Goal: Information Seeking & Learning: Learn about a topic

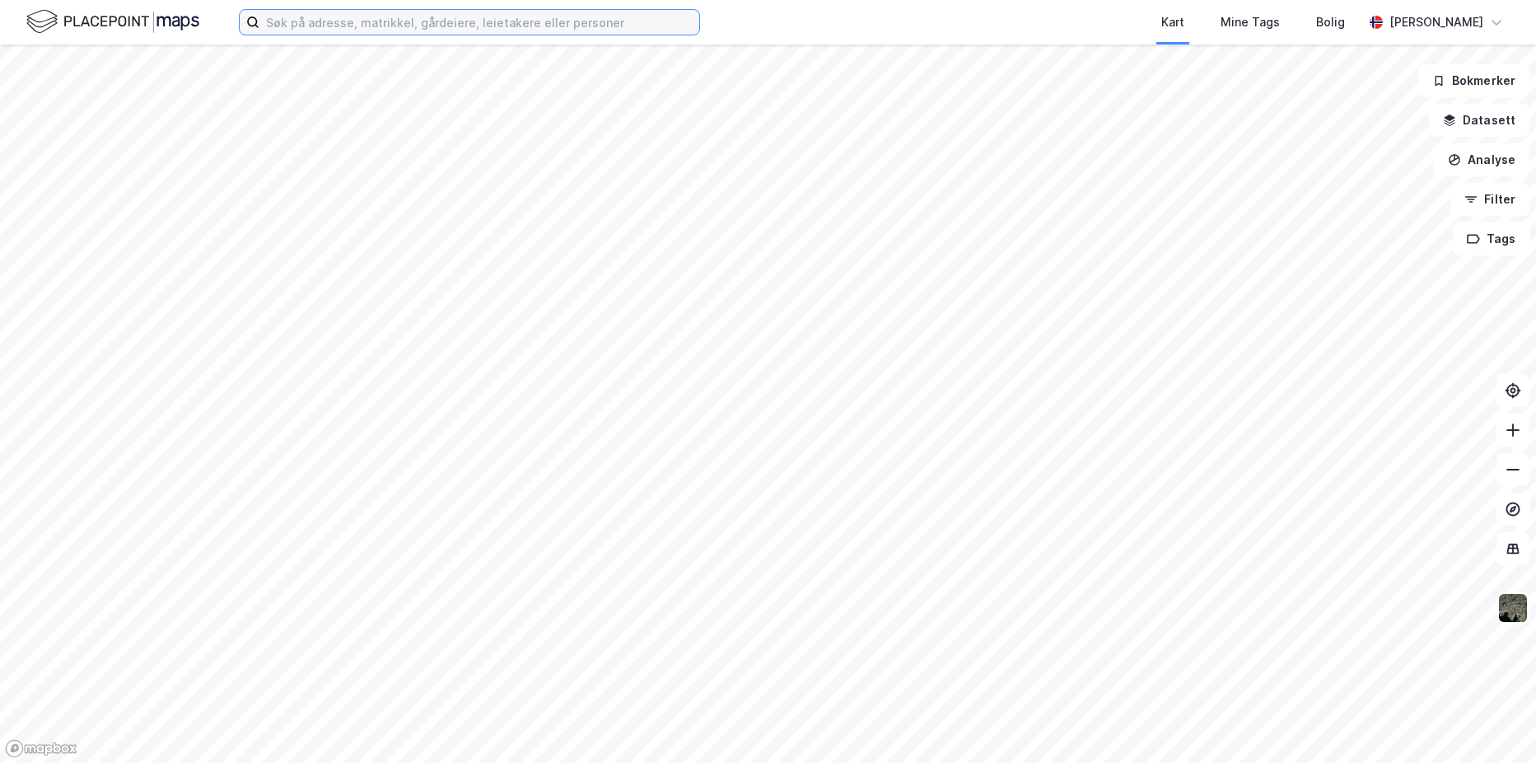
click at [349, 24] on input at bounding box center [479, 22] width 440 height 25
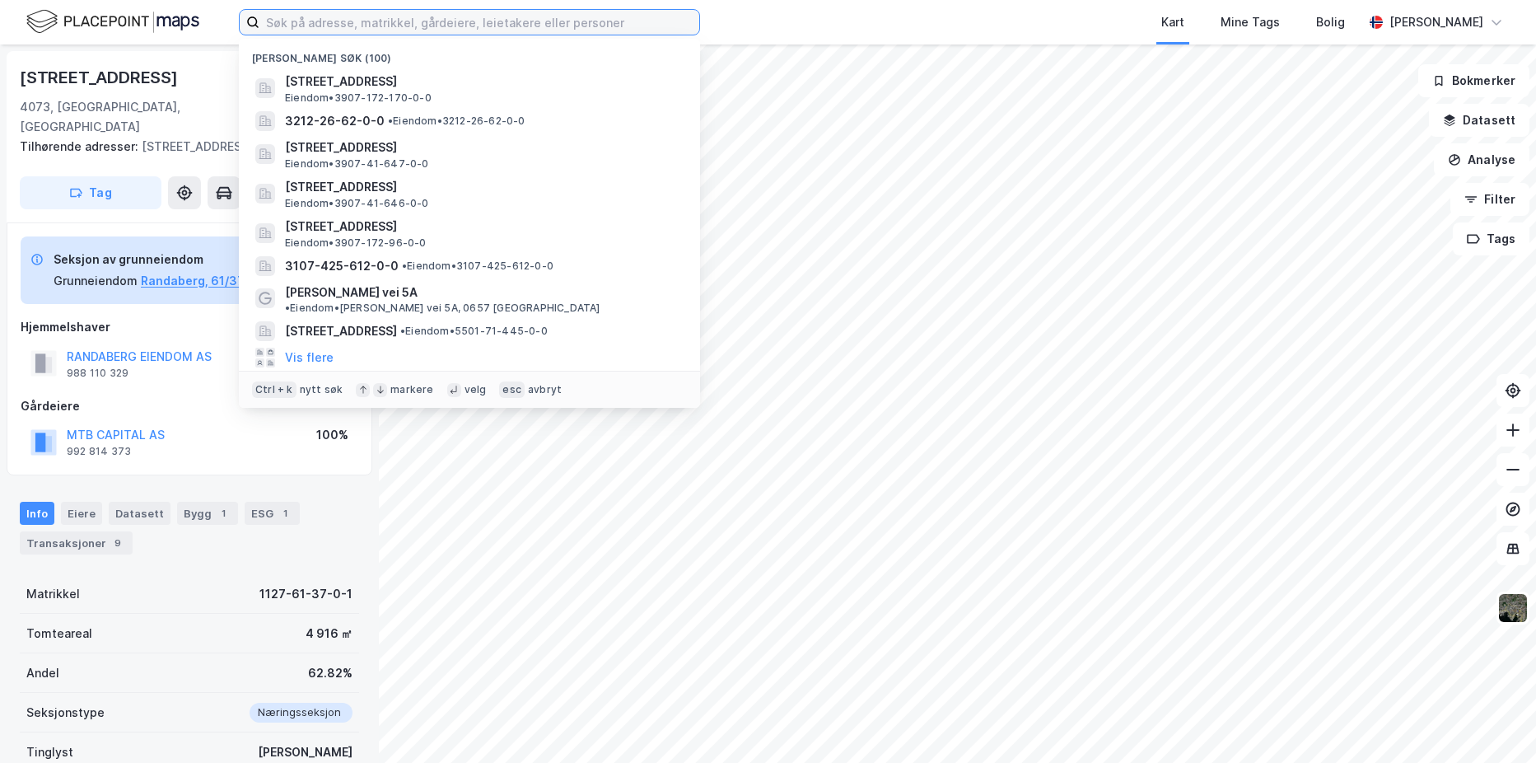
paste input "[PERSON_NAME]"
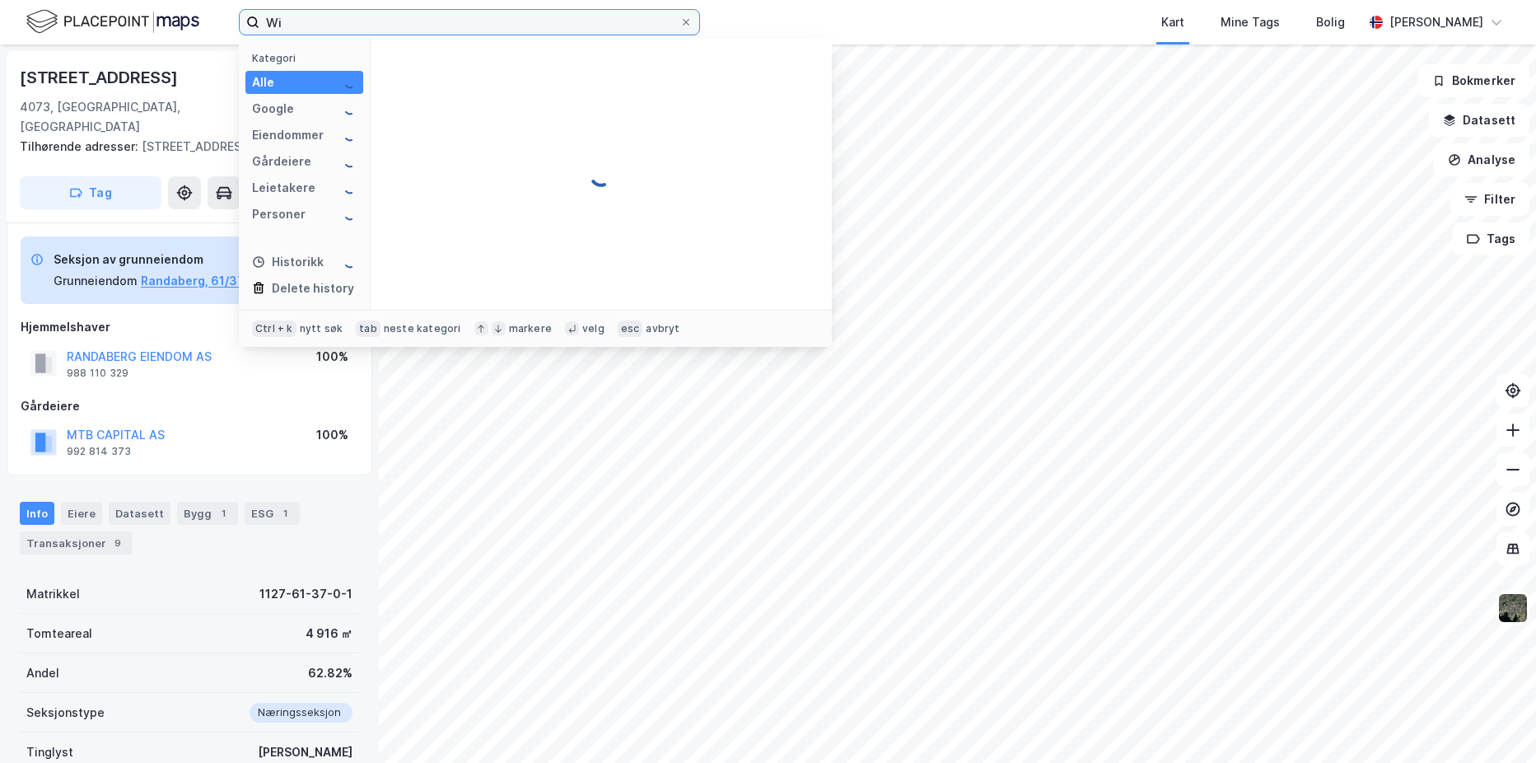
type input "W"
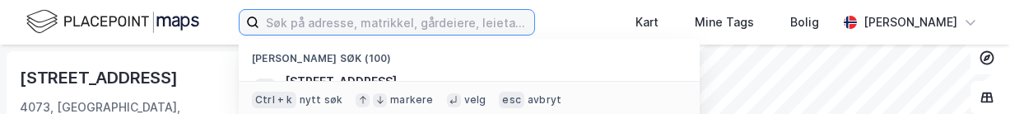
click at [338, 27] on input at bounding box center [396, 22] width 275 height 25
paste input "[STREET_ADDRESS]"
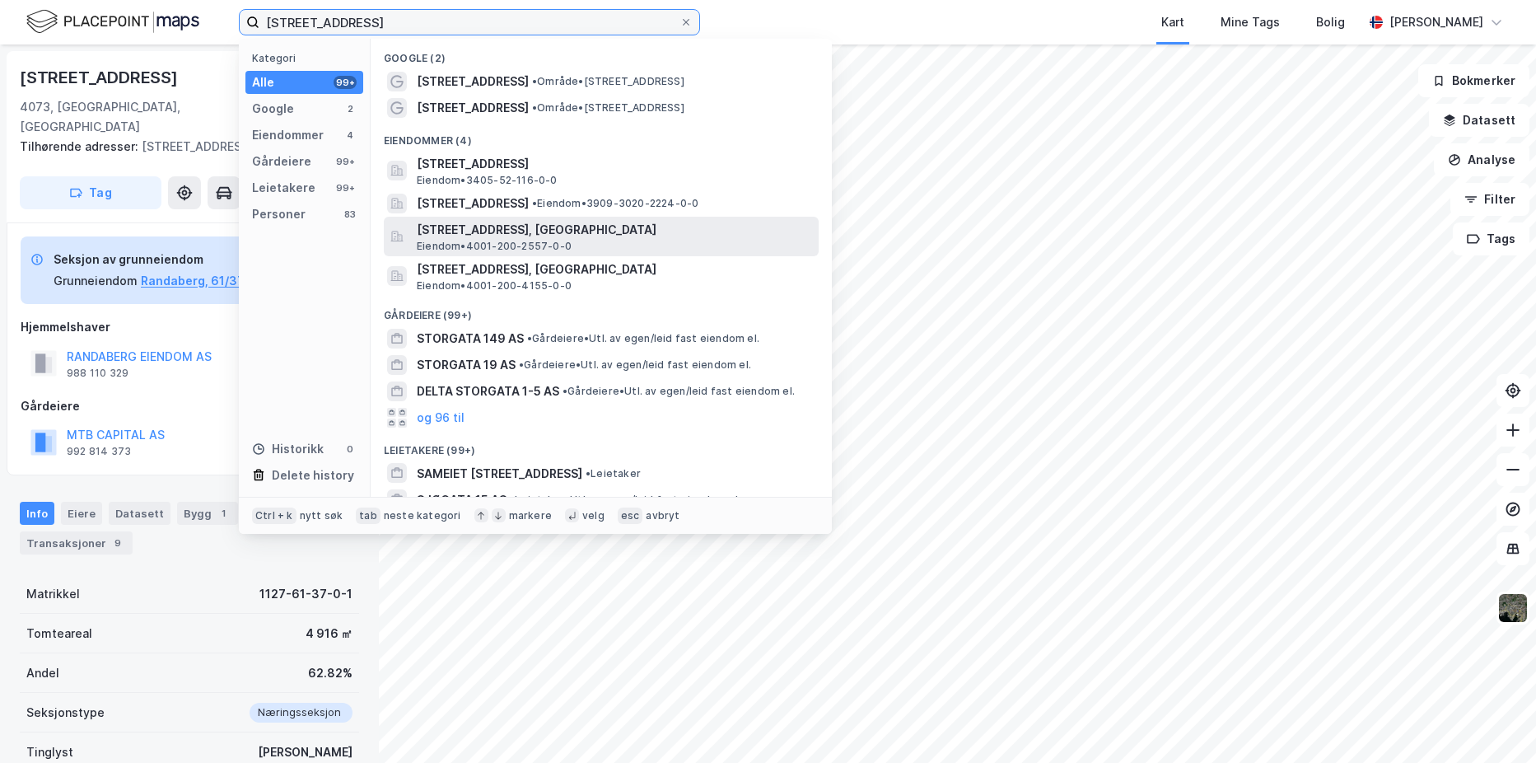
type input "[STREET_ADDRESS]"
click at [443, 233] on span "[STREET_ADDRESS], [GEOGRAPHIC_DATA]" at bounding box center [614, 230] width 395 height 20
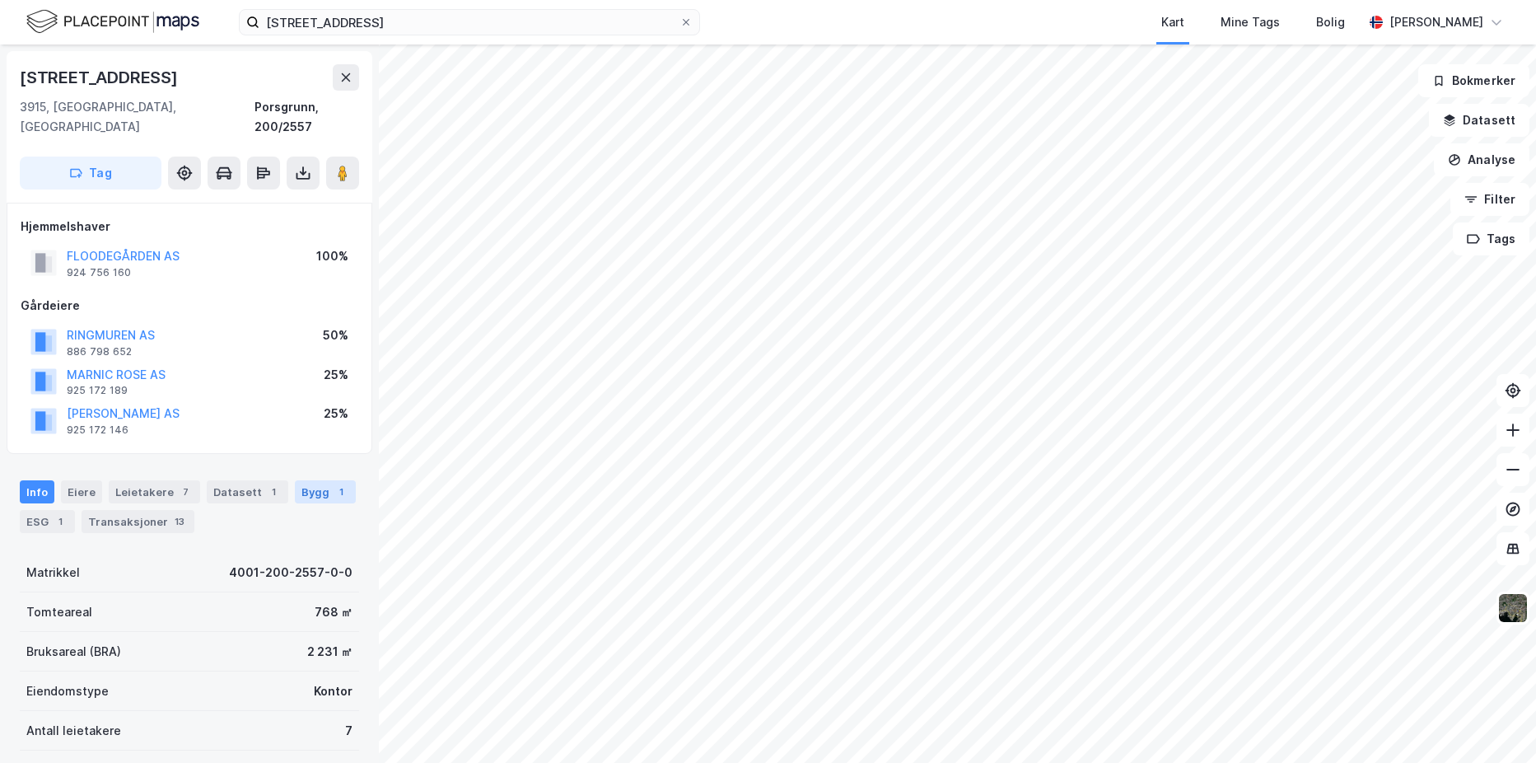
click at [299, 480] on div "Bygg 1" at bounding box center [325, 491] width 61 height 23
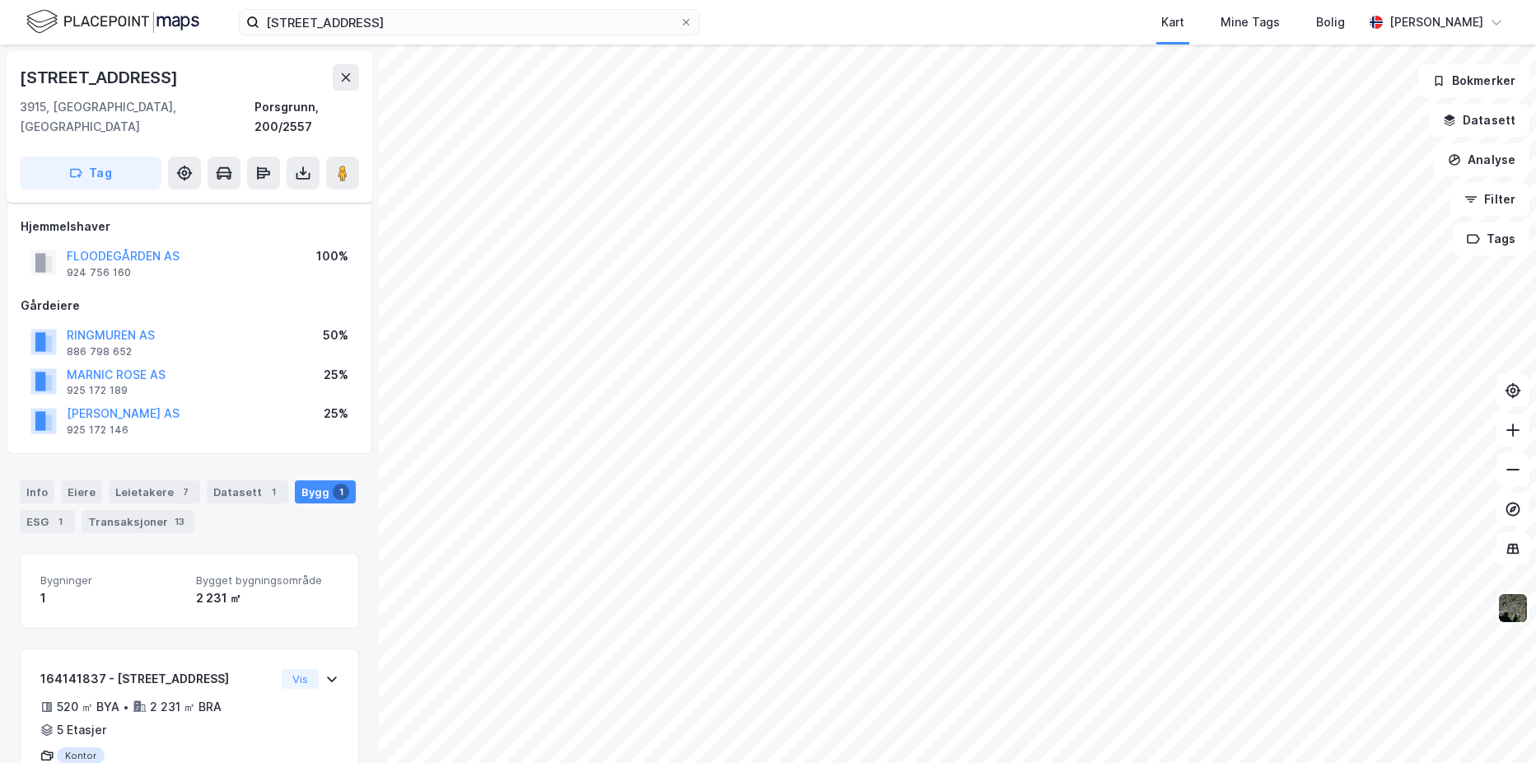
scroll to position [49, 0]
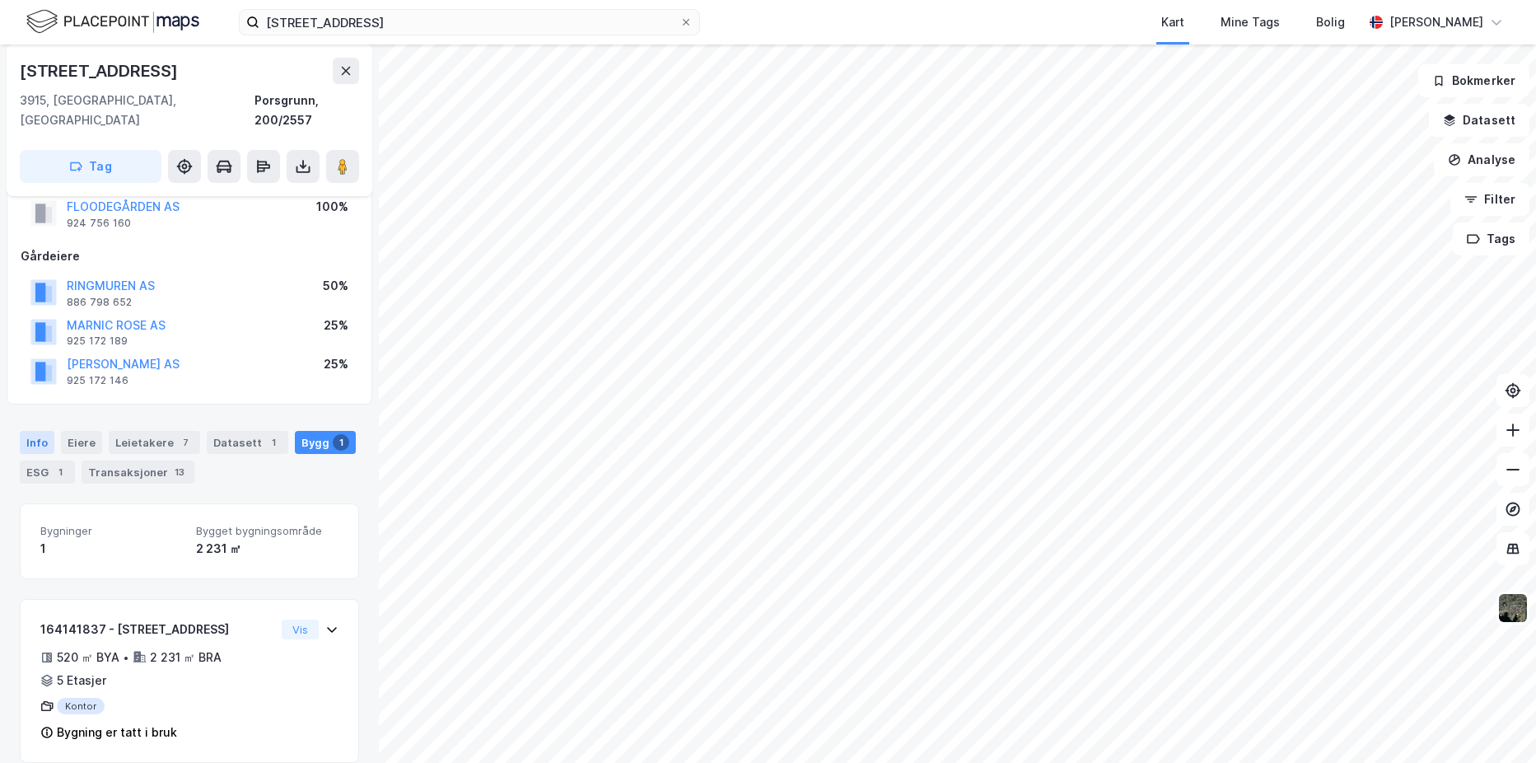
click at [35, 431] on div "Info" at bounding box center [37, 442] width 35 height 23
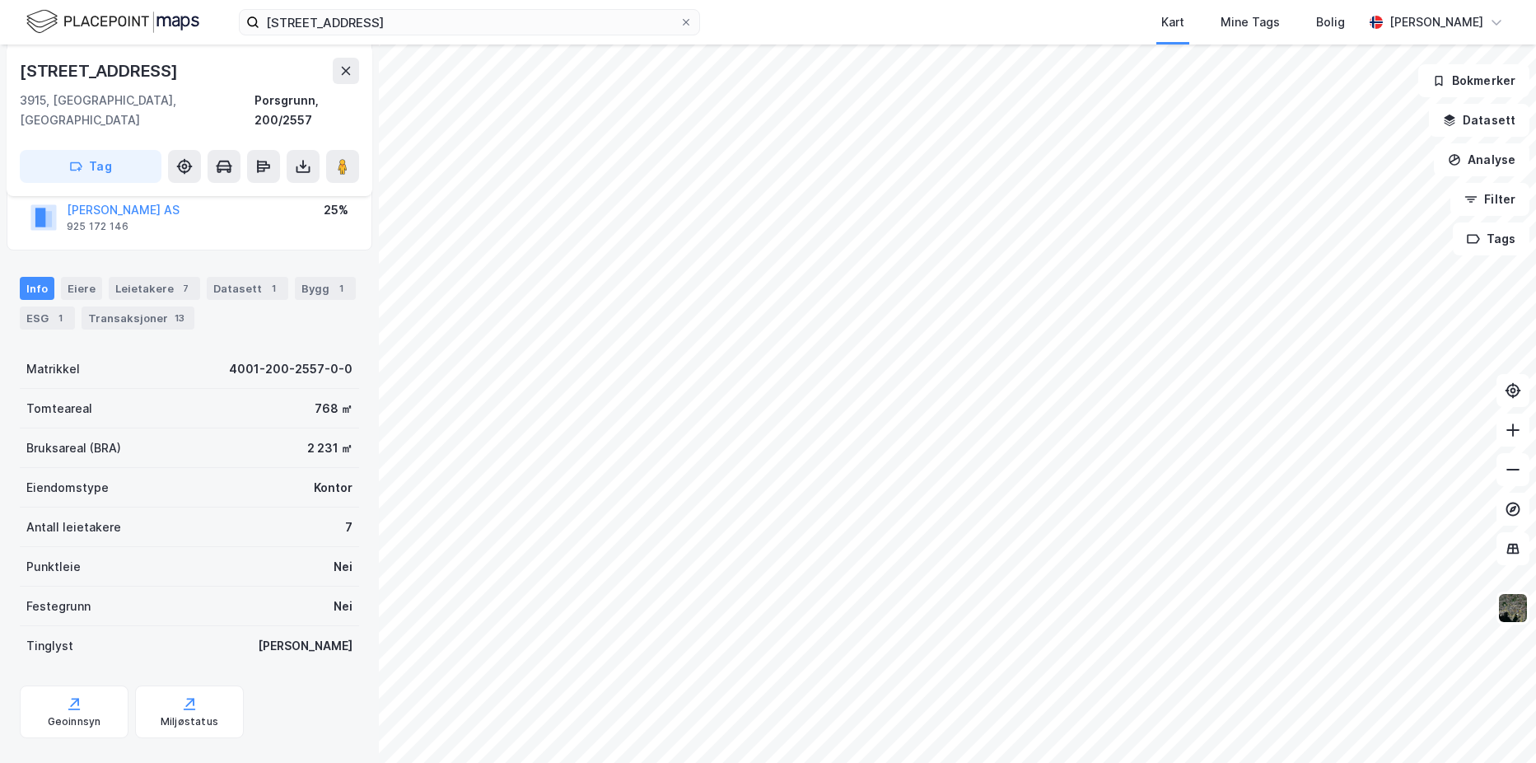
scroll to position [212, 0]
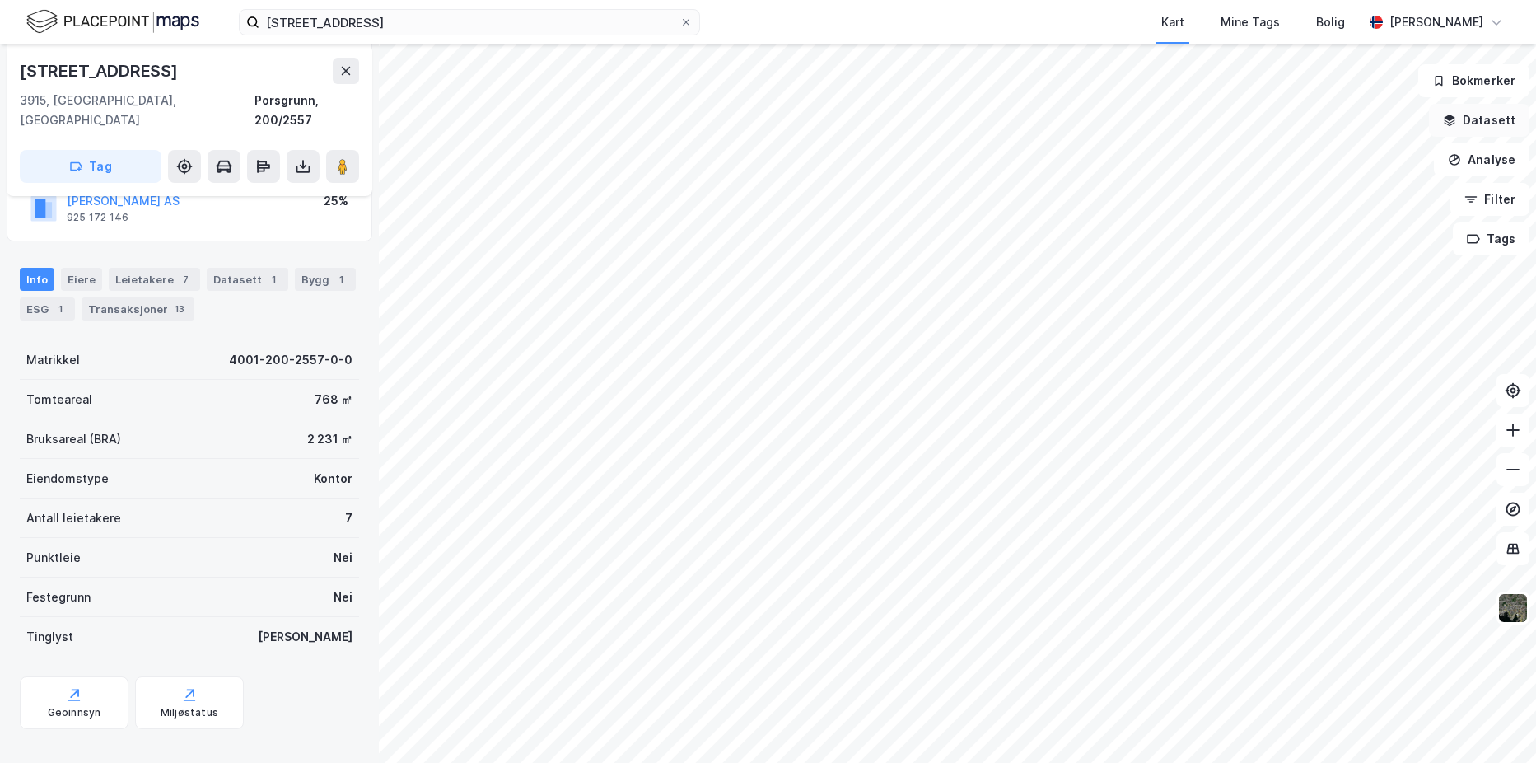
click at [1456, 119] on icon "button" at bounding box center [1449, 120] width 13 height 13
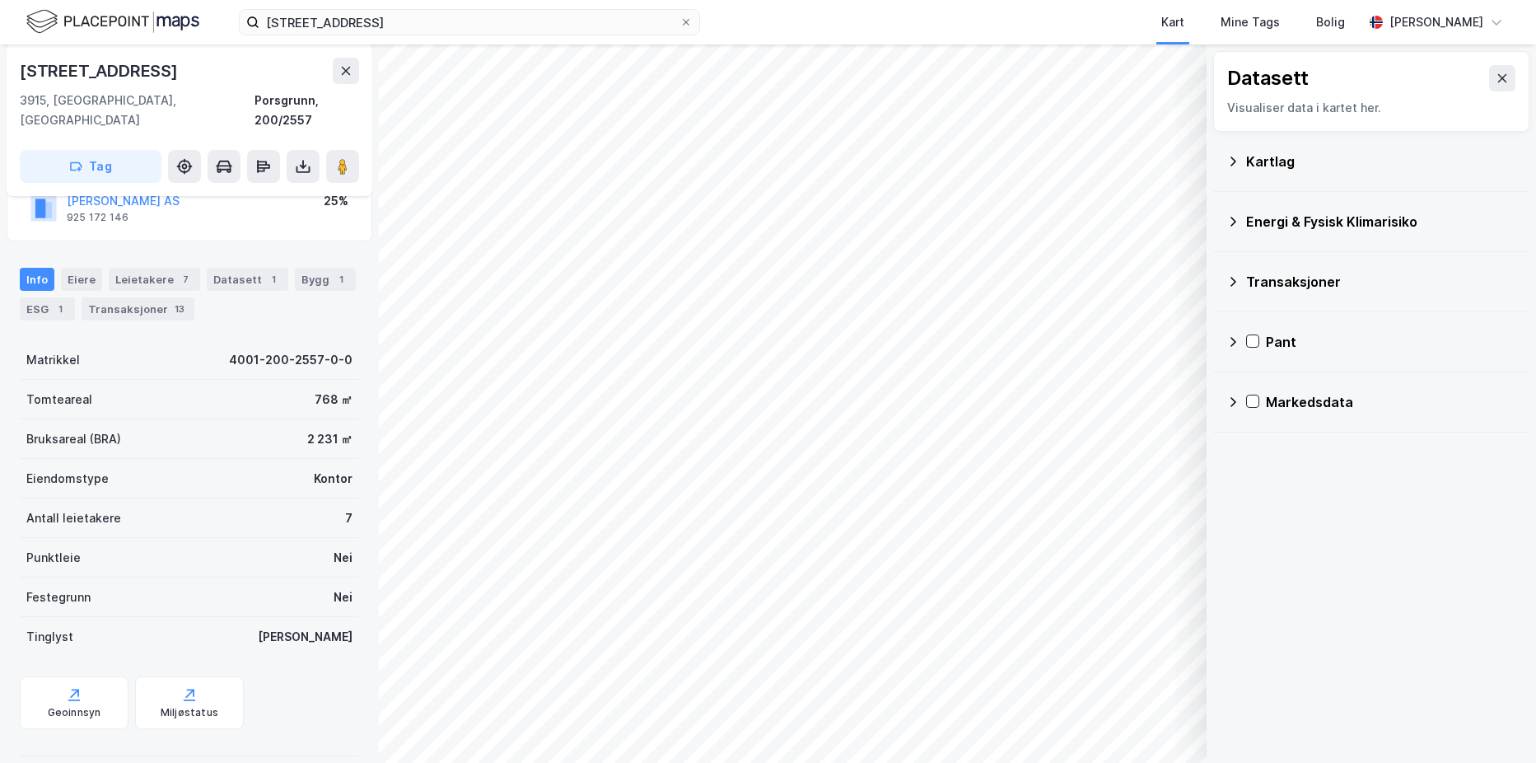
click at [1234, 220] on icon at bounding box center [1233, 222] width 6 height 10
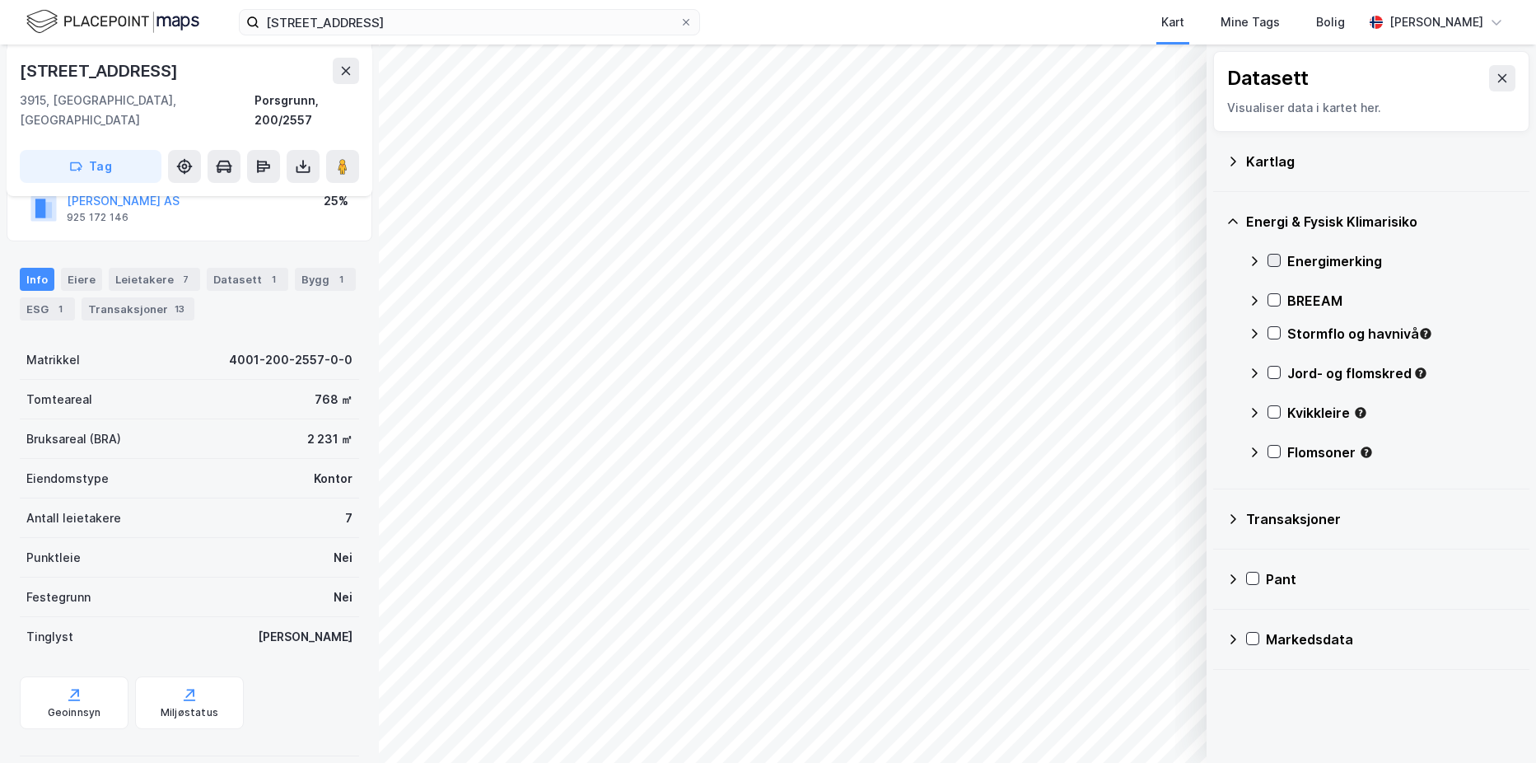
click at [1273, 256] on icon at bounding box center [1274, 260] width 12 height 12
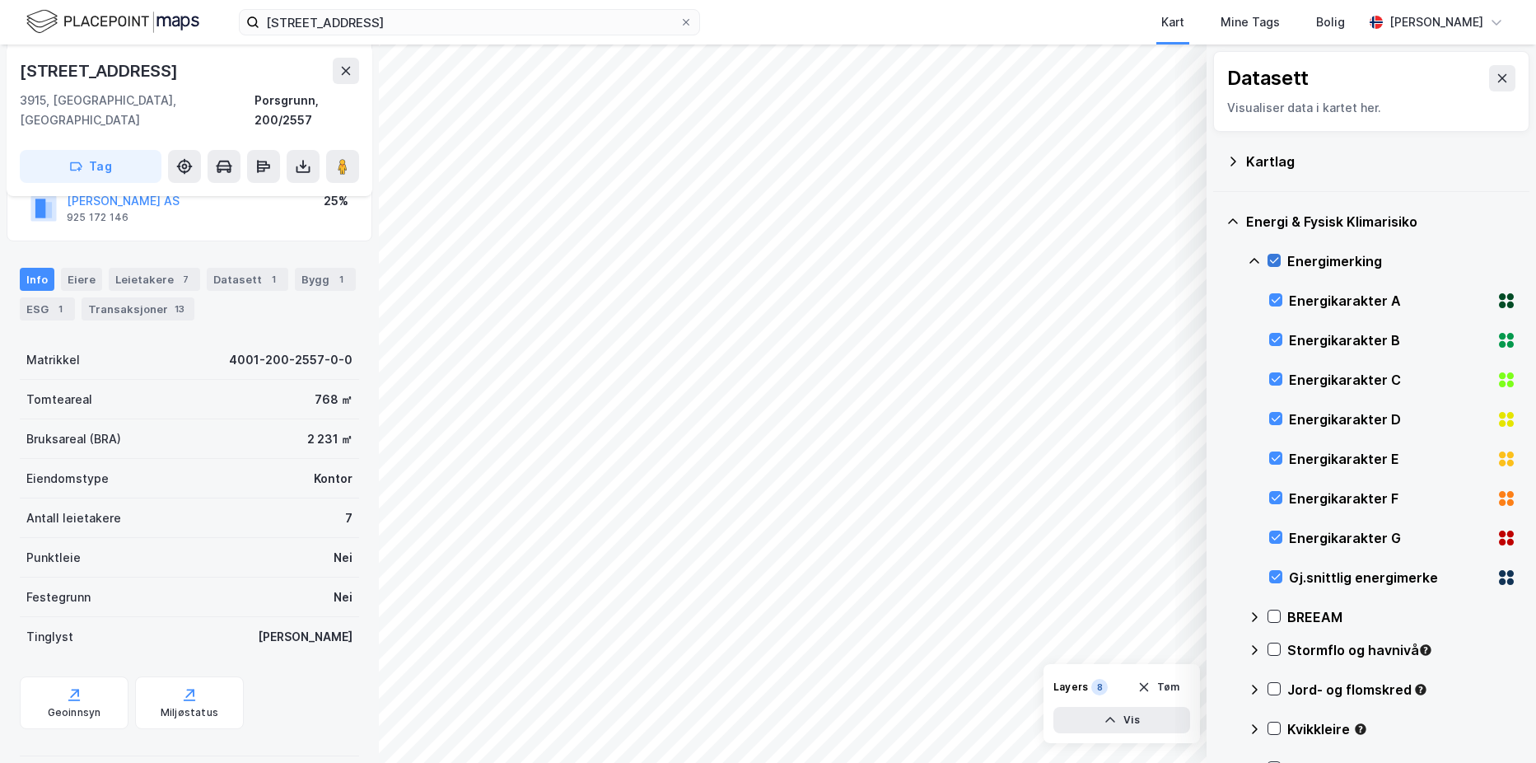
click at [1273, 256] on icon at bounding box center [1274, 260] width 12 height 12
click at [1260, 256] on icon at bounding box center [1254, 260] width 13 height 13
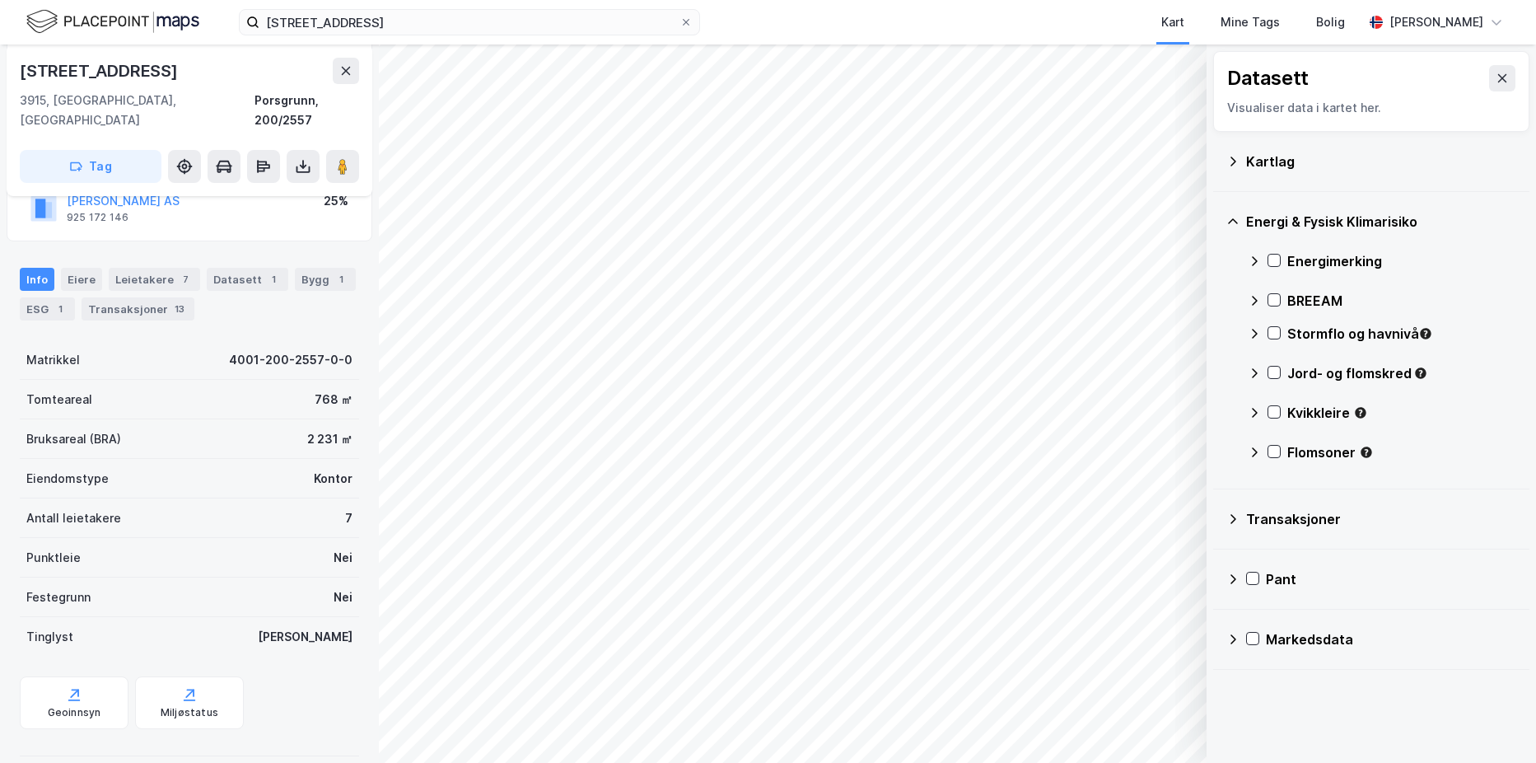
click at [1230, 219] on icon at bounding box center [1232, 221] width 13 height 13
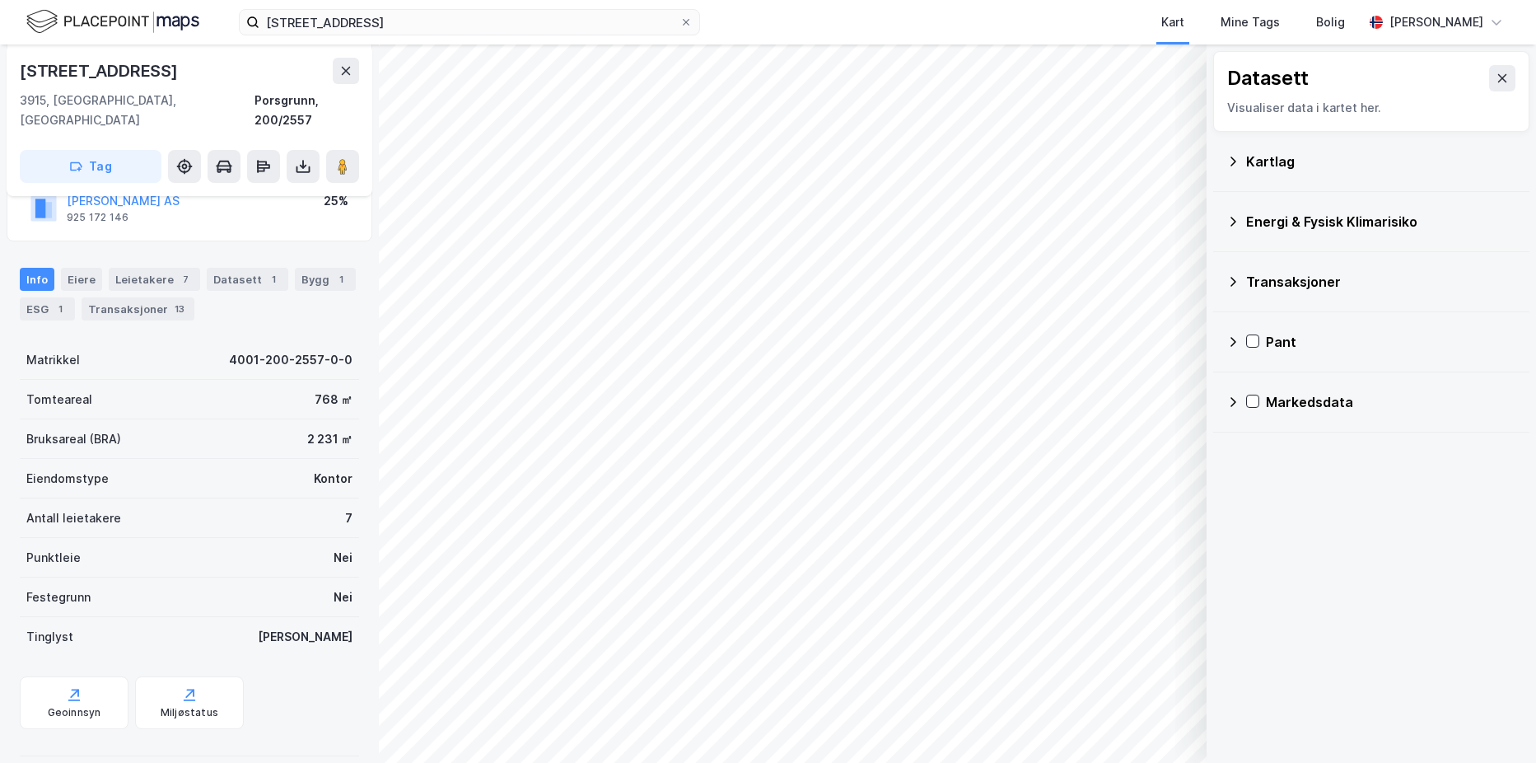
click at [1233, 218] on icon at bounding box center [1233, 222] width 6 height 10
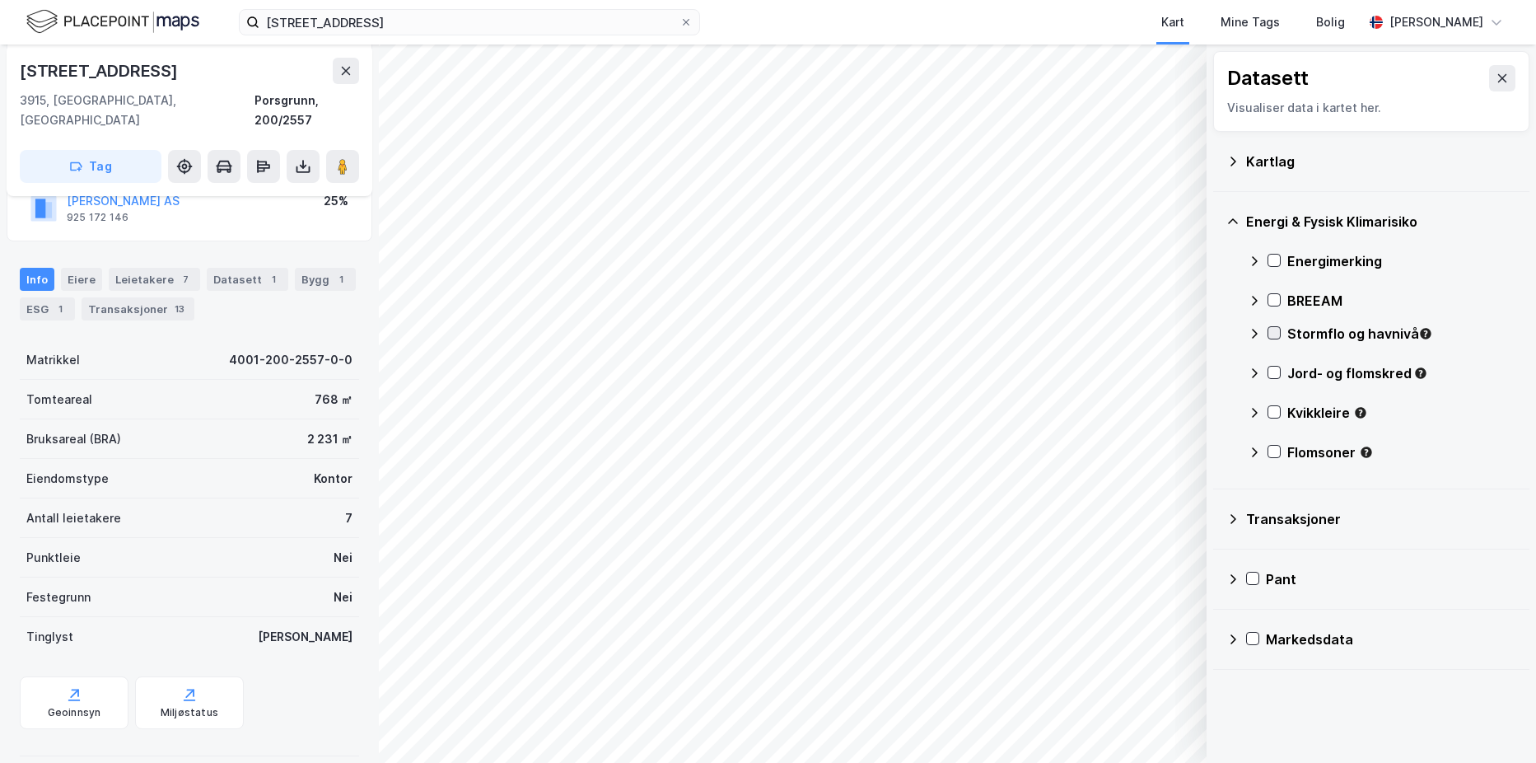
click at [1274, 332] on icon at bounding box center [1274, 333] width 12 height 12
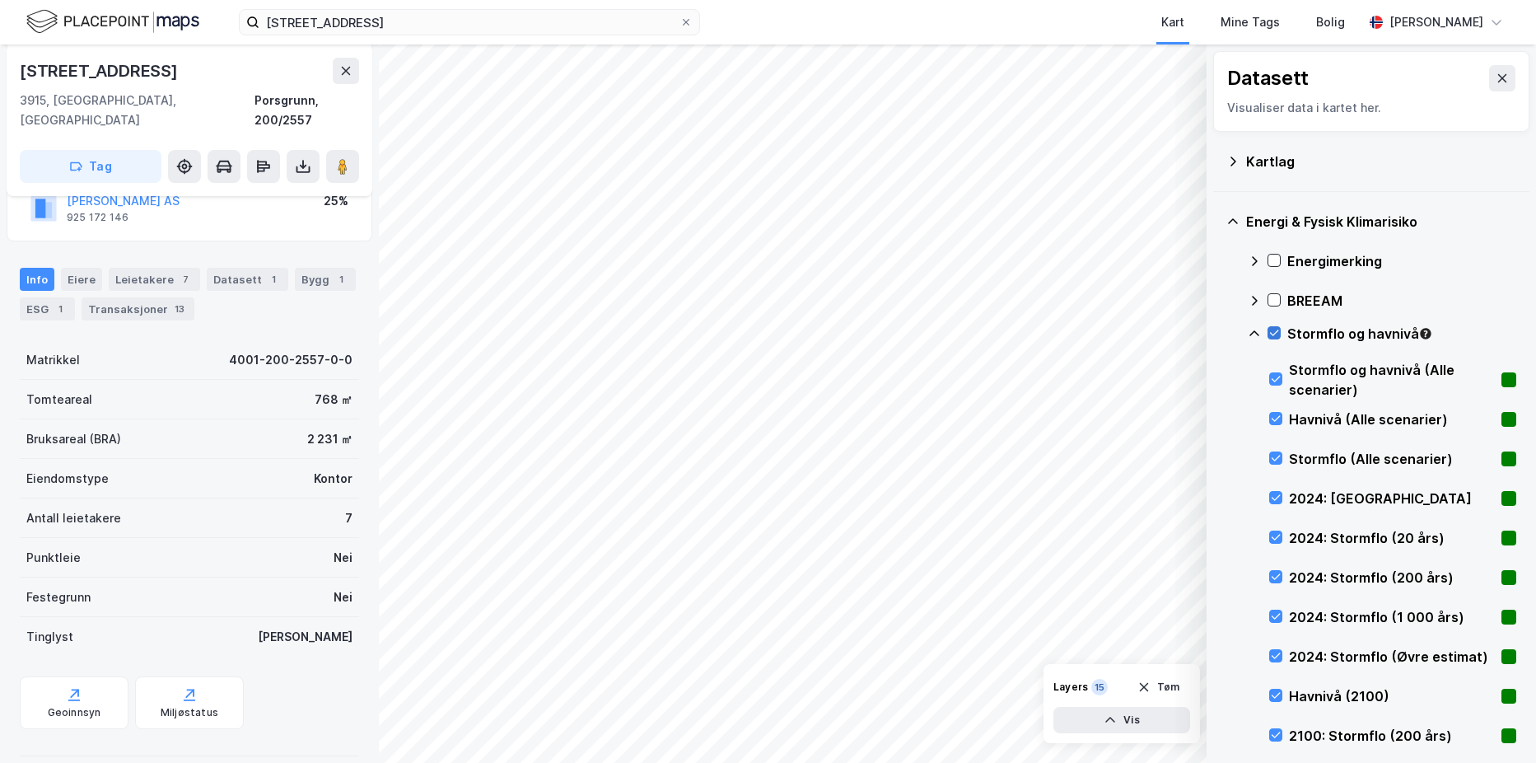
click at [1275, 332] on icon at bounding box center [1274, 333] width 12 height 12
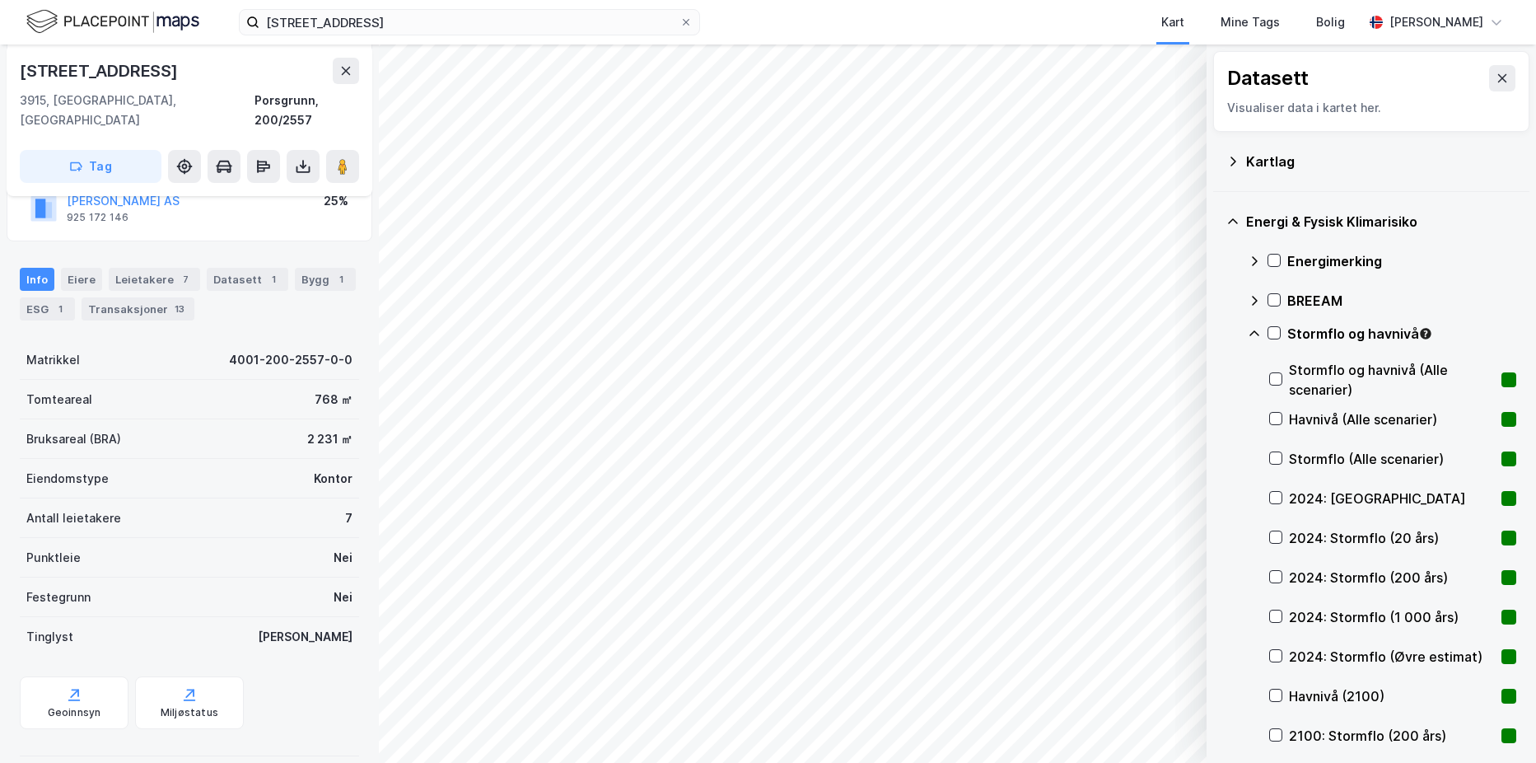
click at [1256, 332] on icon at bounding box center [1254, 333] width 10 height 6
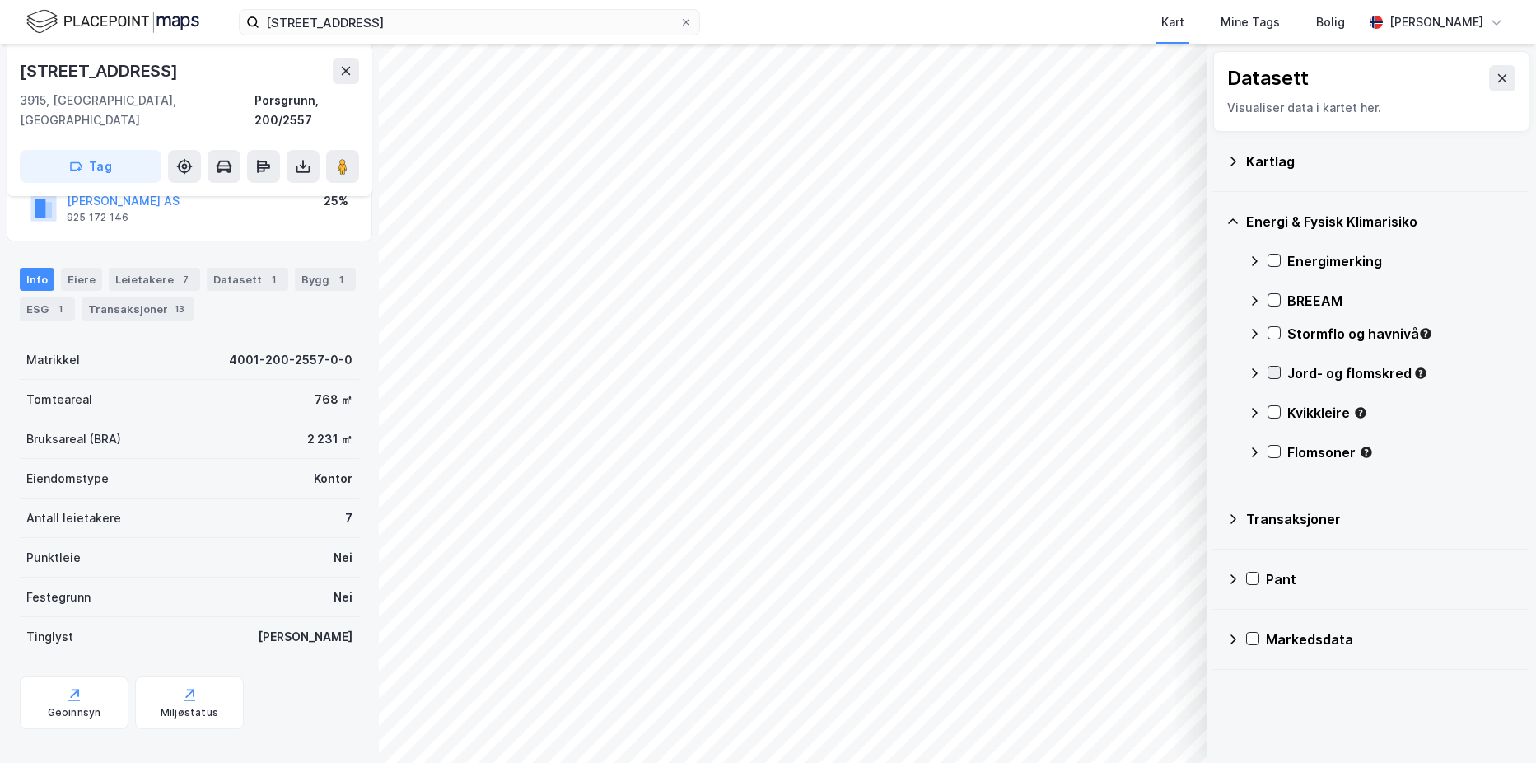
click at [1272, 371] on icon at bounding box center [1274, 372] width 12 height 12
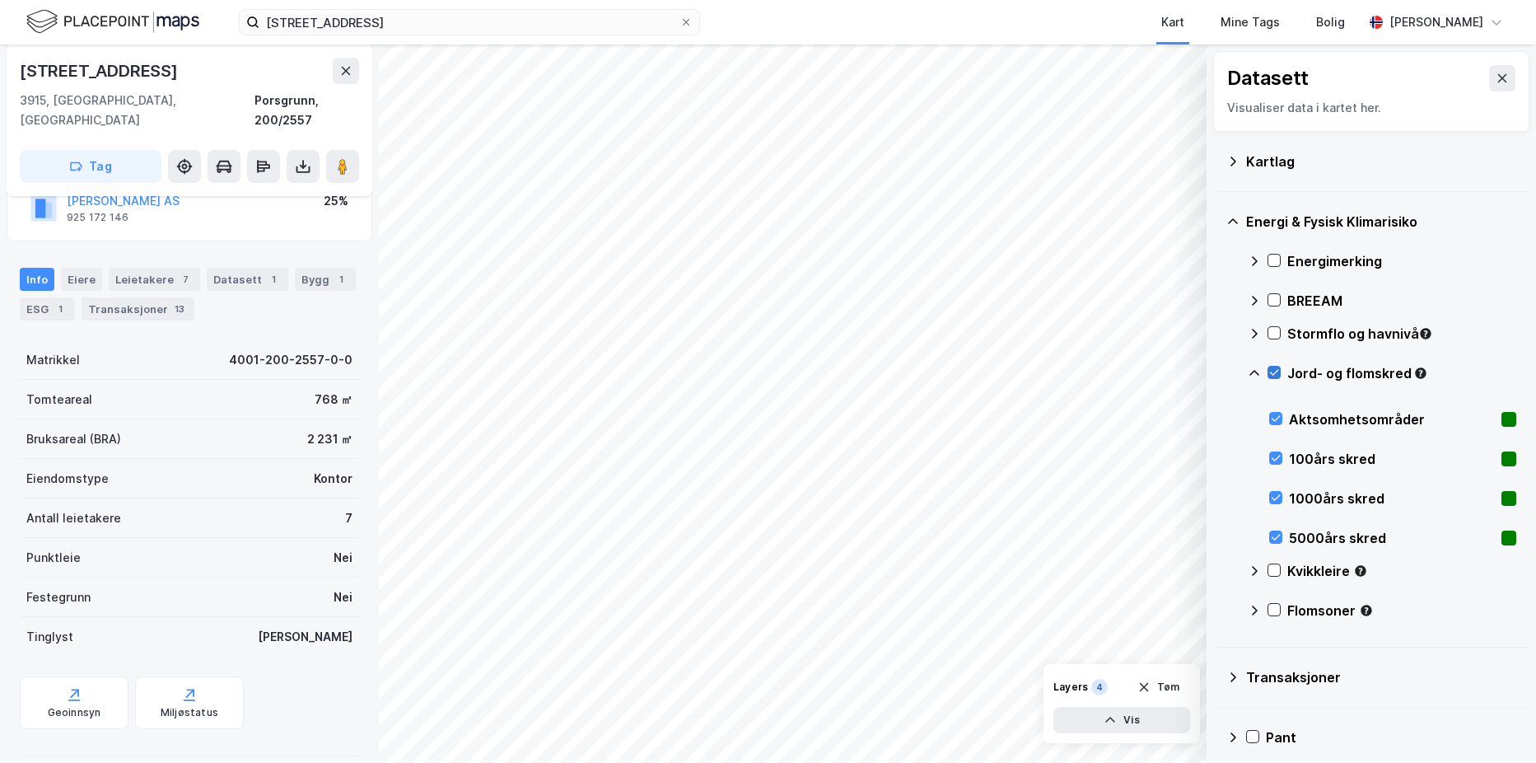
click at [1271, 371] on icon at bounding box center [1274, 372] width 12 height 12
click at [1253, 371] on icon at bounding box center [1254, 373] width 10 height 6
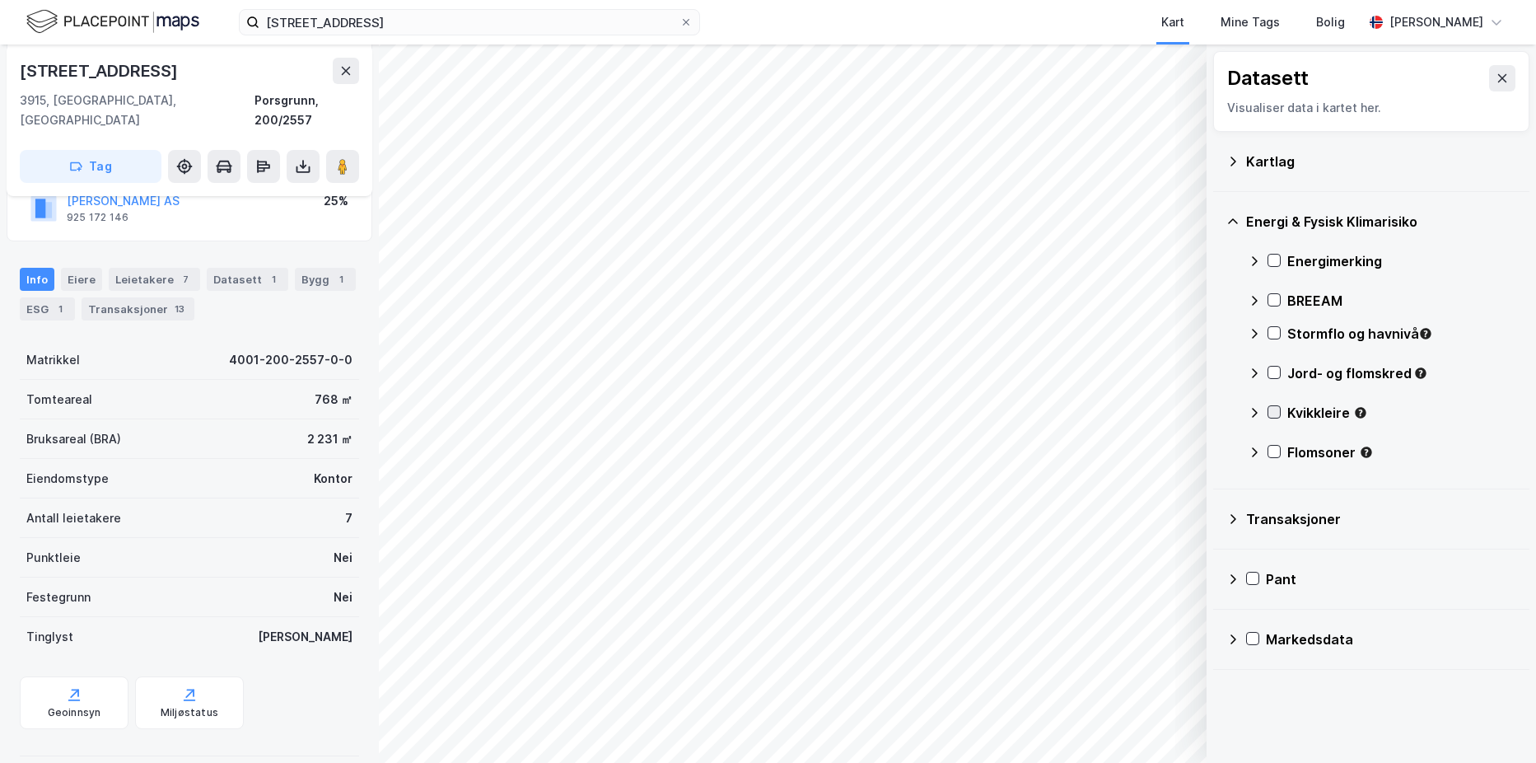
click at [1272, 407] on icon at bounding box center [1274, 412] width 12 height 12
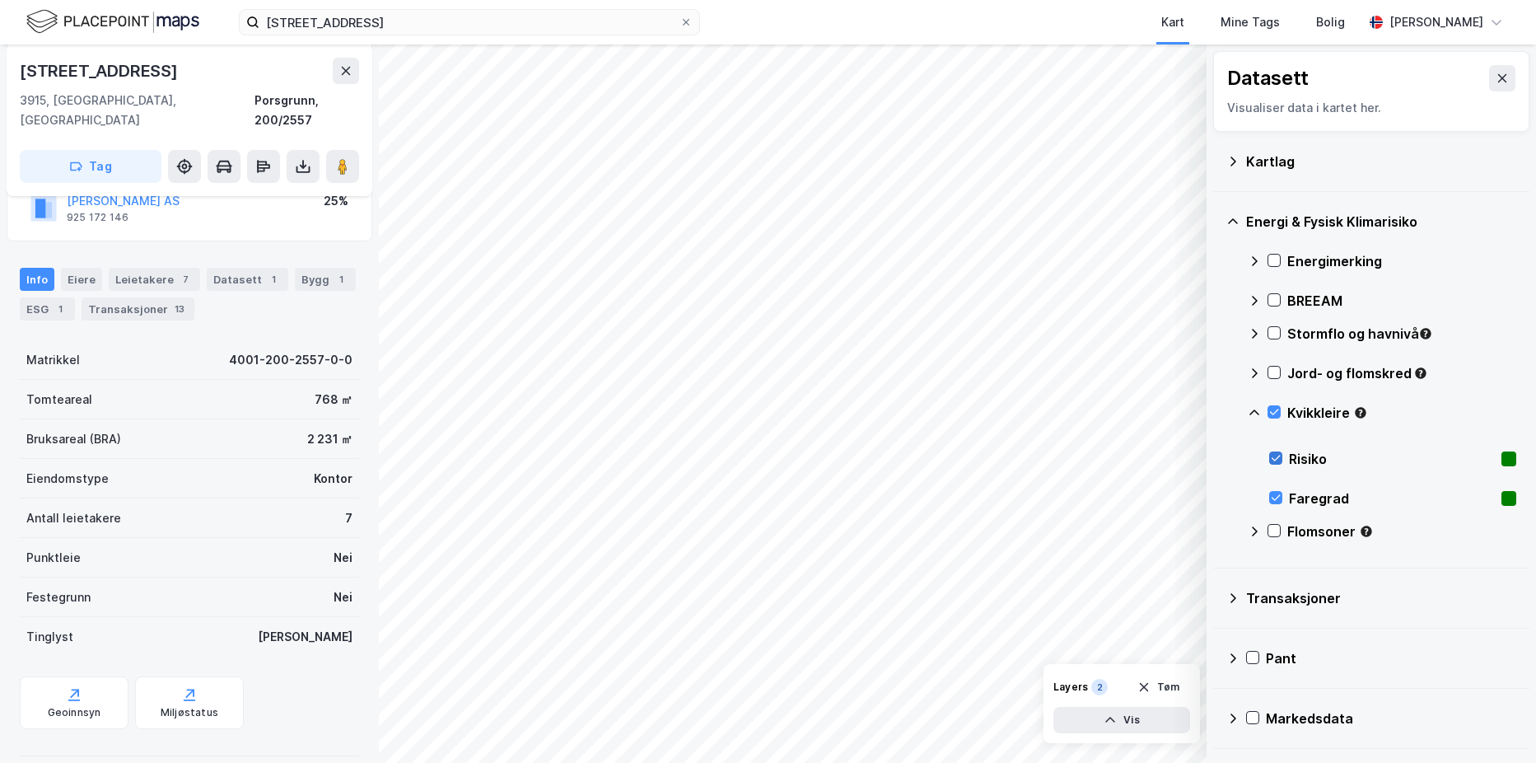
click at [1271, 457] on icon at bounding box center [1276, 458] width 12 height 12
click at [1273, 492] on icon at bounding box center [1276, 498] width 12 height 12
click at [1275, 497] on icon at bounding box center [1276, 498] width 12 height 12
click at [1106, 722] on icon "button" at bounding box center [1110, 719] width 13 height 13
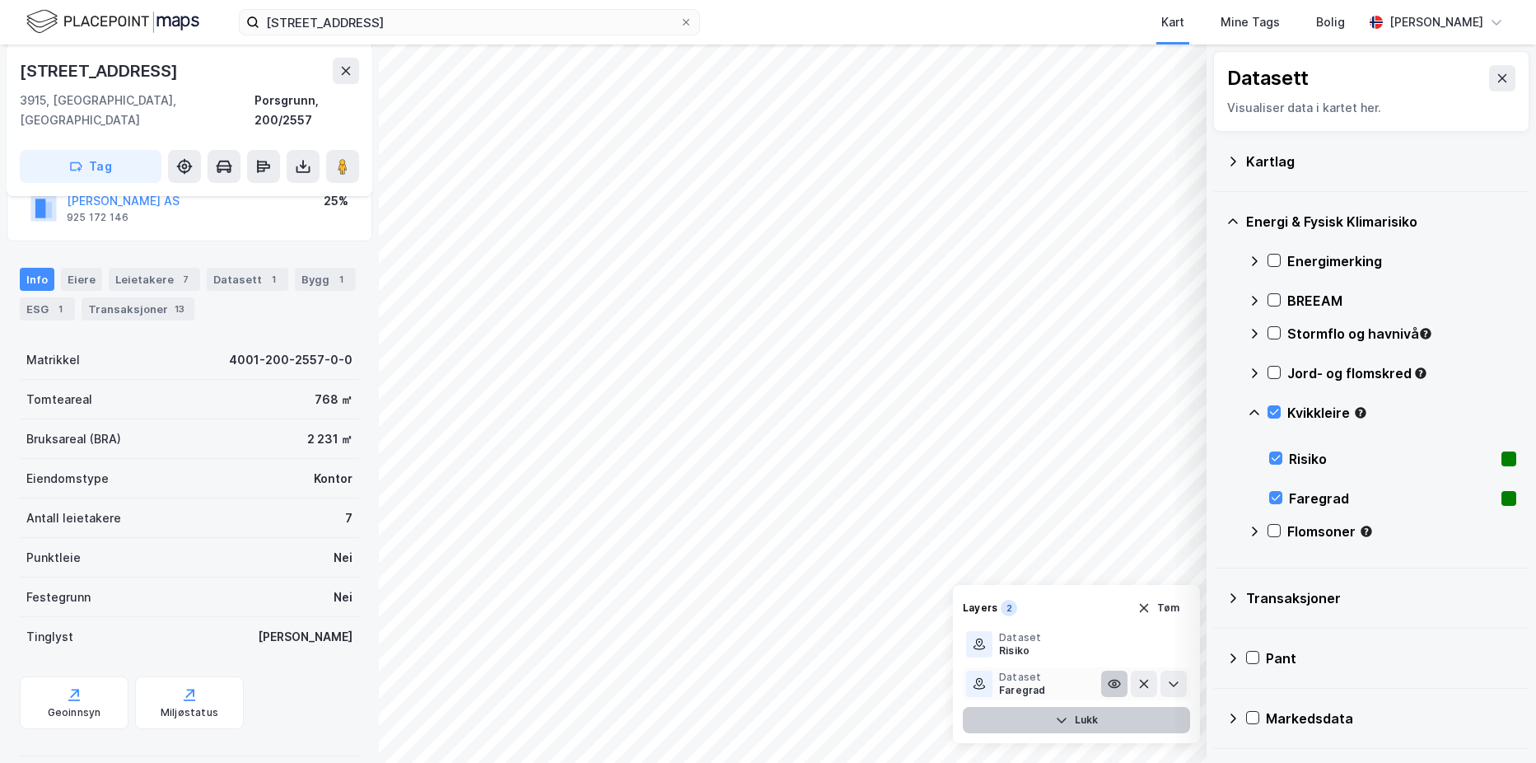
click at [1116, 684] on icon at bounding box center [1114, 683] width 3 height 3
click at [1116, 684] on icon at bounding box center [1114, 683] width 13 height 13
click at [1113, 644] on icon at bounding box center [1114, 643] width 3 height 3
click at [1113, 644] on icon at bounding box center [1114, 643] width 13 height 13
click at [1169, 644] on icon at bounding box center [1173, 643] width 13 height 13
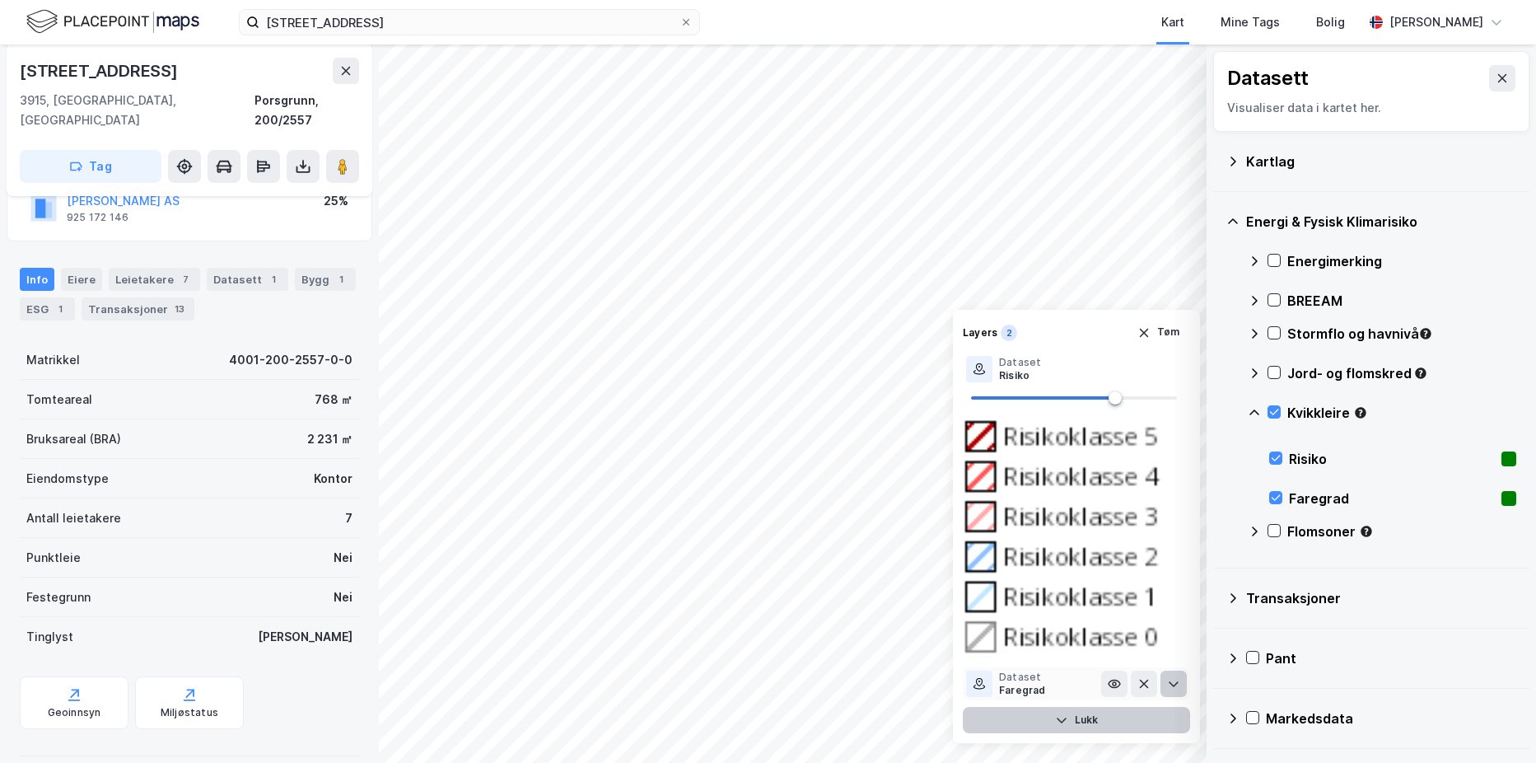
click at [1178, 676] on button at bounding box center [1173, 683] width 26 height 26
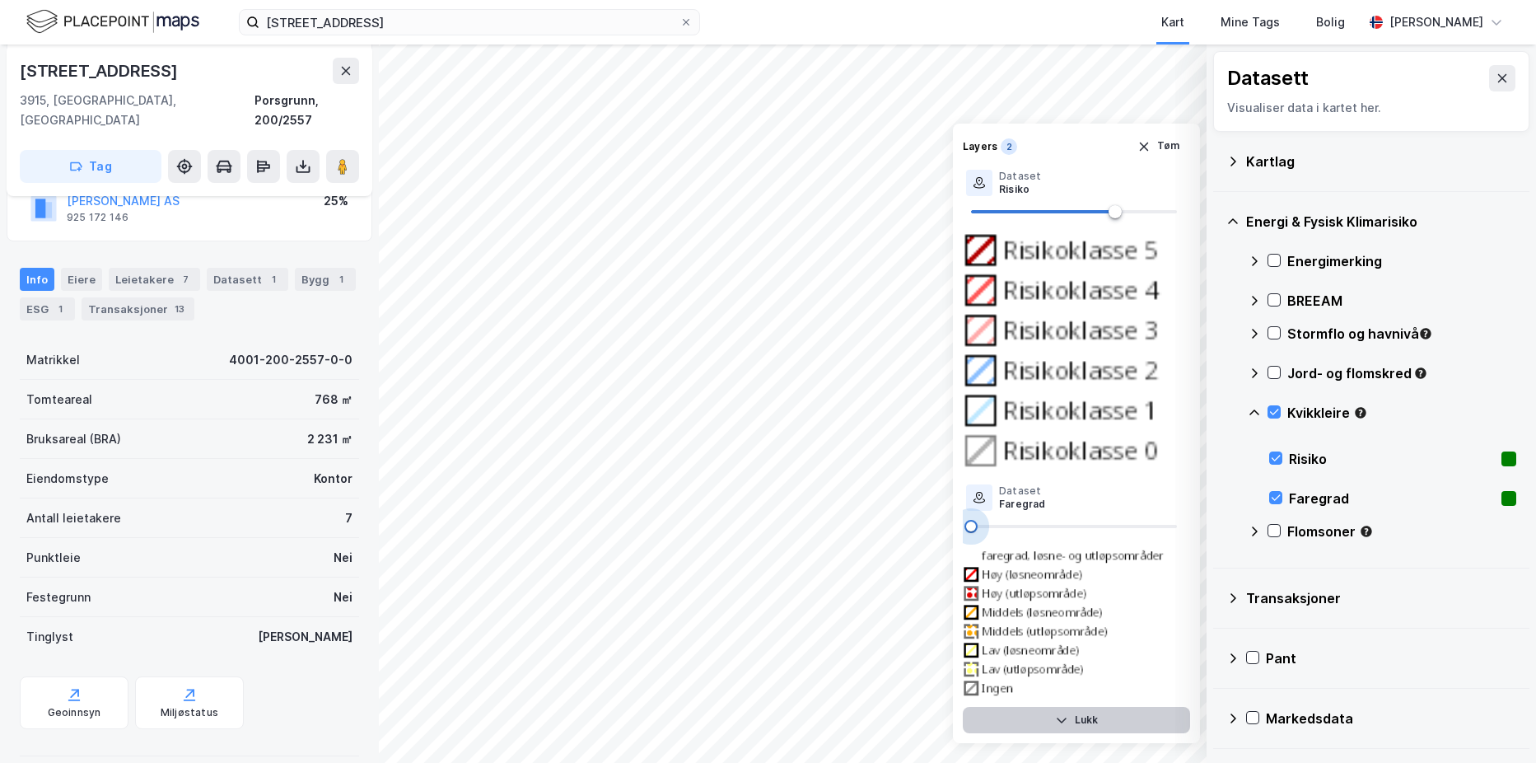
drag, startPoint x: 1178, startPoint y: 667, endPoint x: 972, endPoint y: 666, distance: 205.9
click at [970, 533] on span at bounding box center [970, 526] width 13 height 13
type input "100"
drag, startPoint x: 972, startPoint y: 666, endPoint x: 1284, endPoint y: 666, distance: 312.1
click at [1284, 666] on div "Datasett Visualiser data i kartet her. Kartlag Energi & Fysisk Klimarisiko Ener…" at bounding box center [768, 403] width 1536 height 718
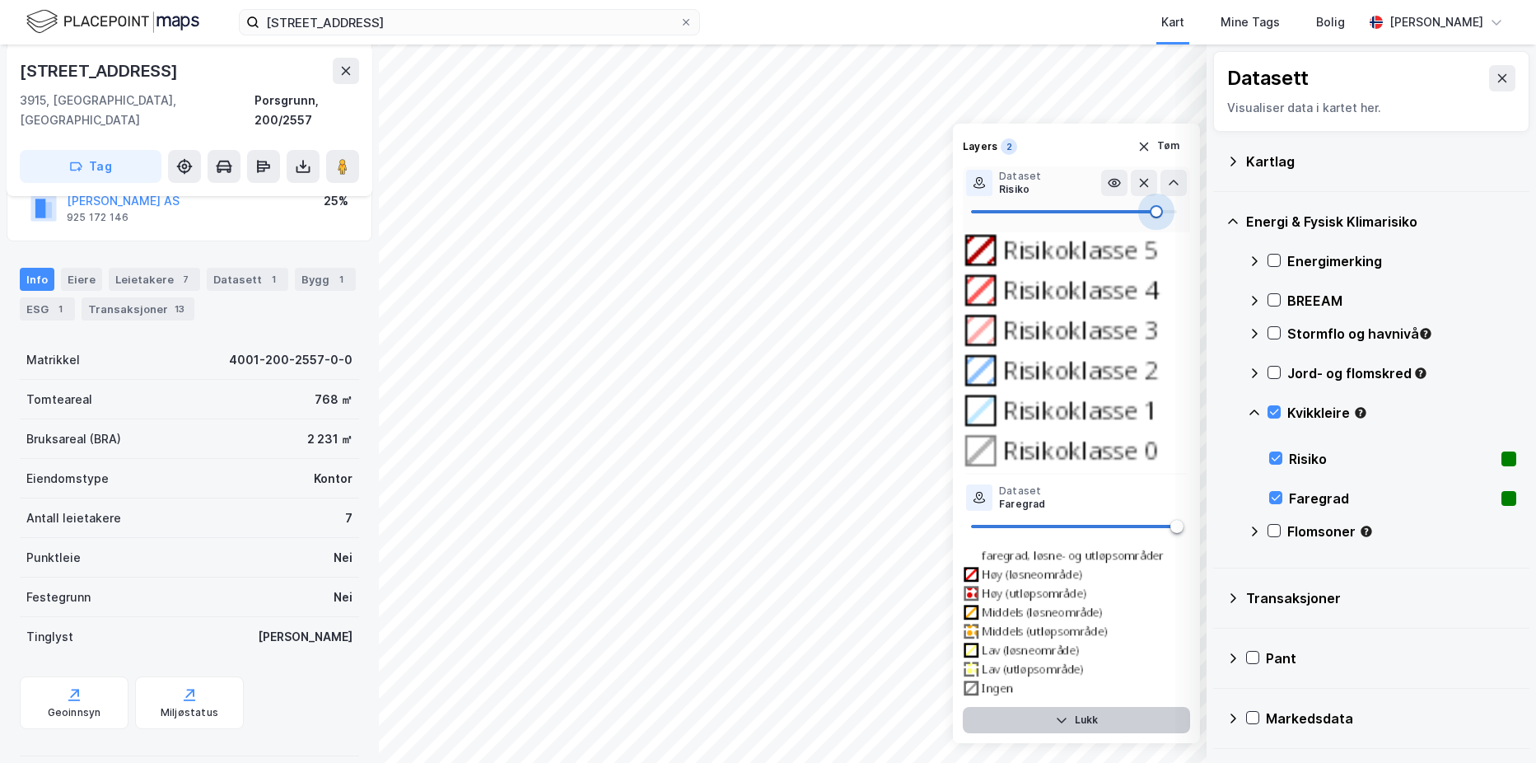
type input "100"
click at [1200, 585] on div "Datasett Visualiser data i kartet her. Kartlag Energi & Fysisk Klimarisiko Ener…" at bounding box center [768, 403] width 1536 height 718
click at [1150, 153] on icon "button" at bounding box center [1143, 146] width 13 height 13
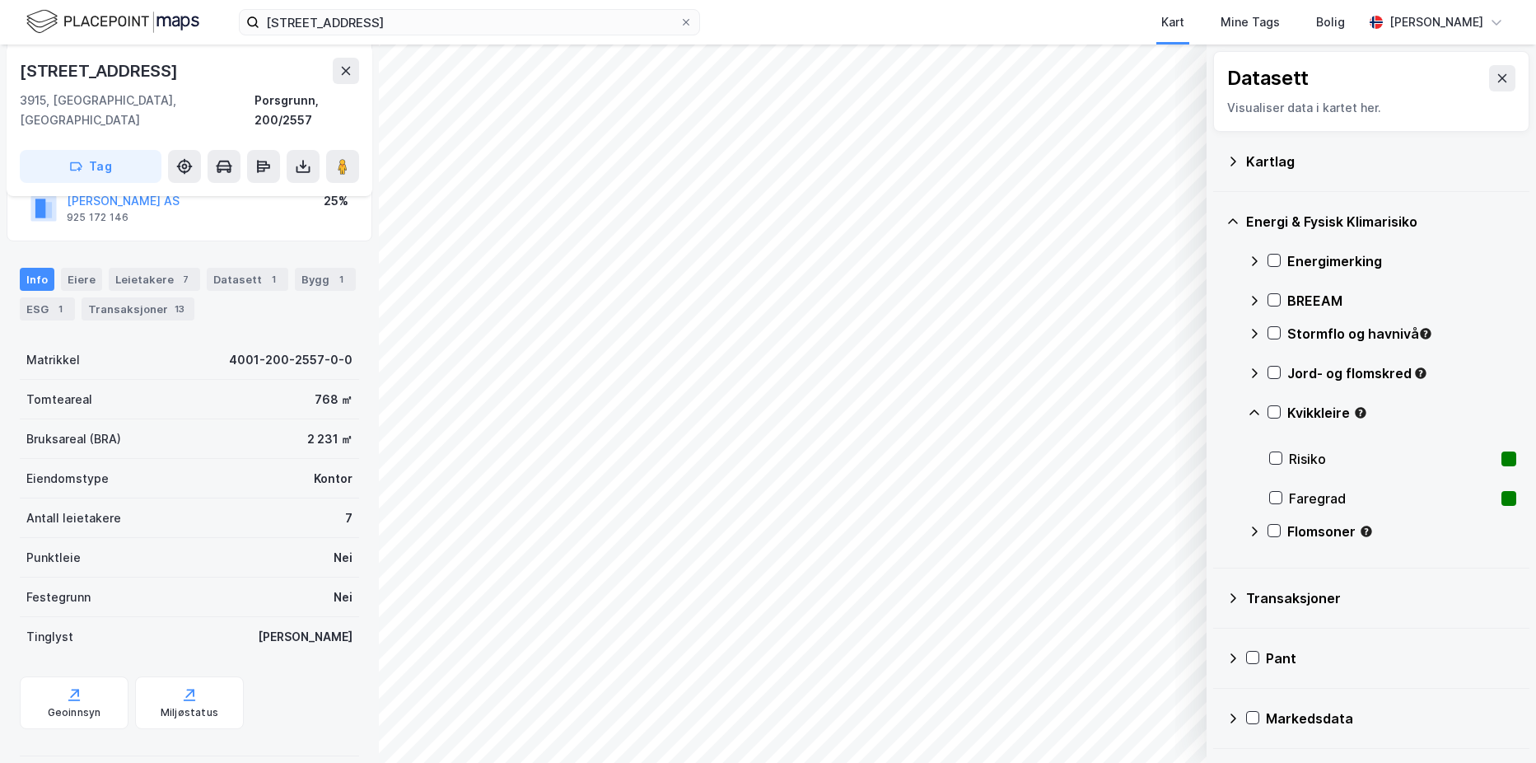
scroll to position [0, 0]
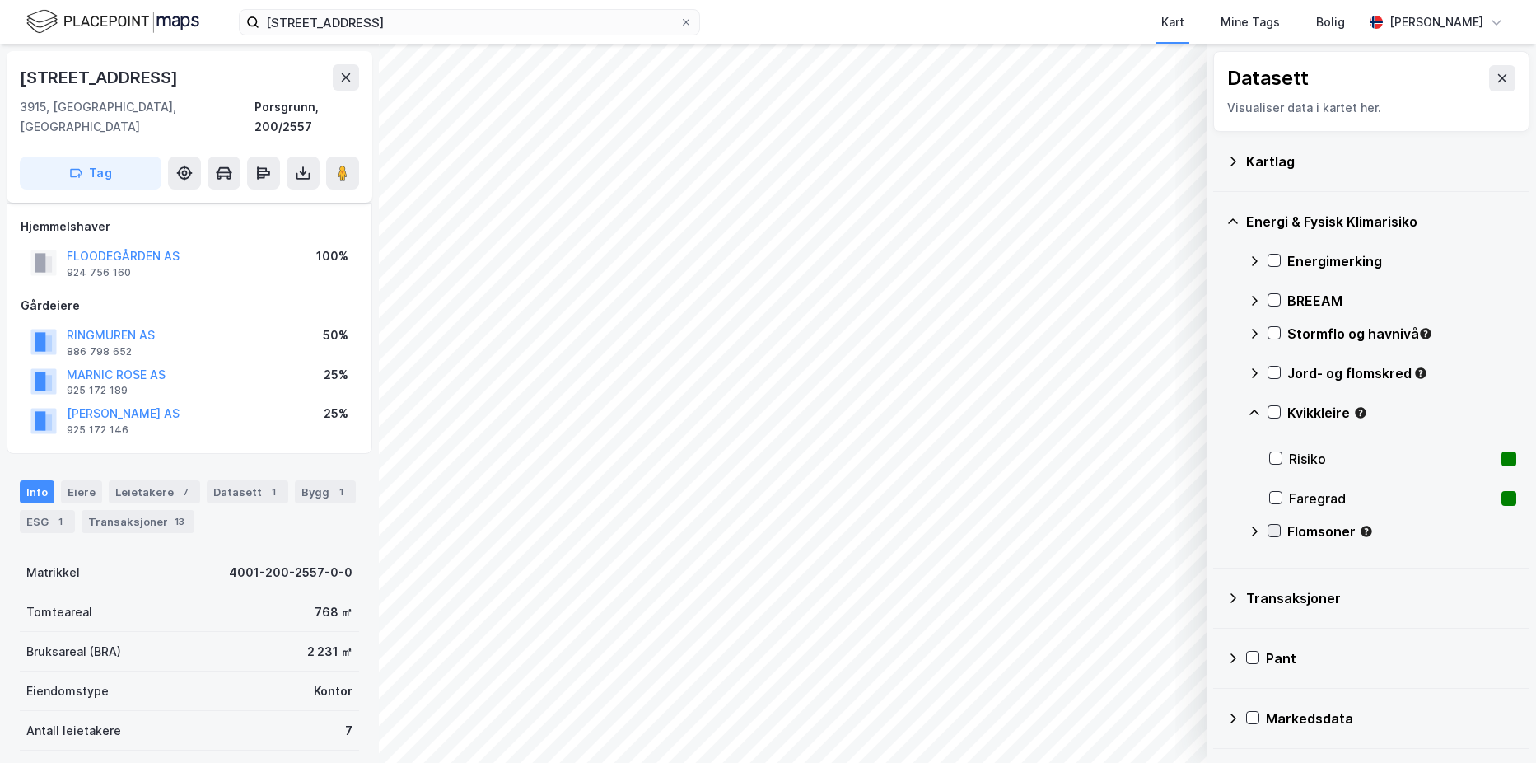
click at [1269, 533] on icon at bounding box center [1274, 531] width 12 height 12
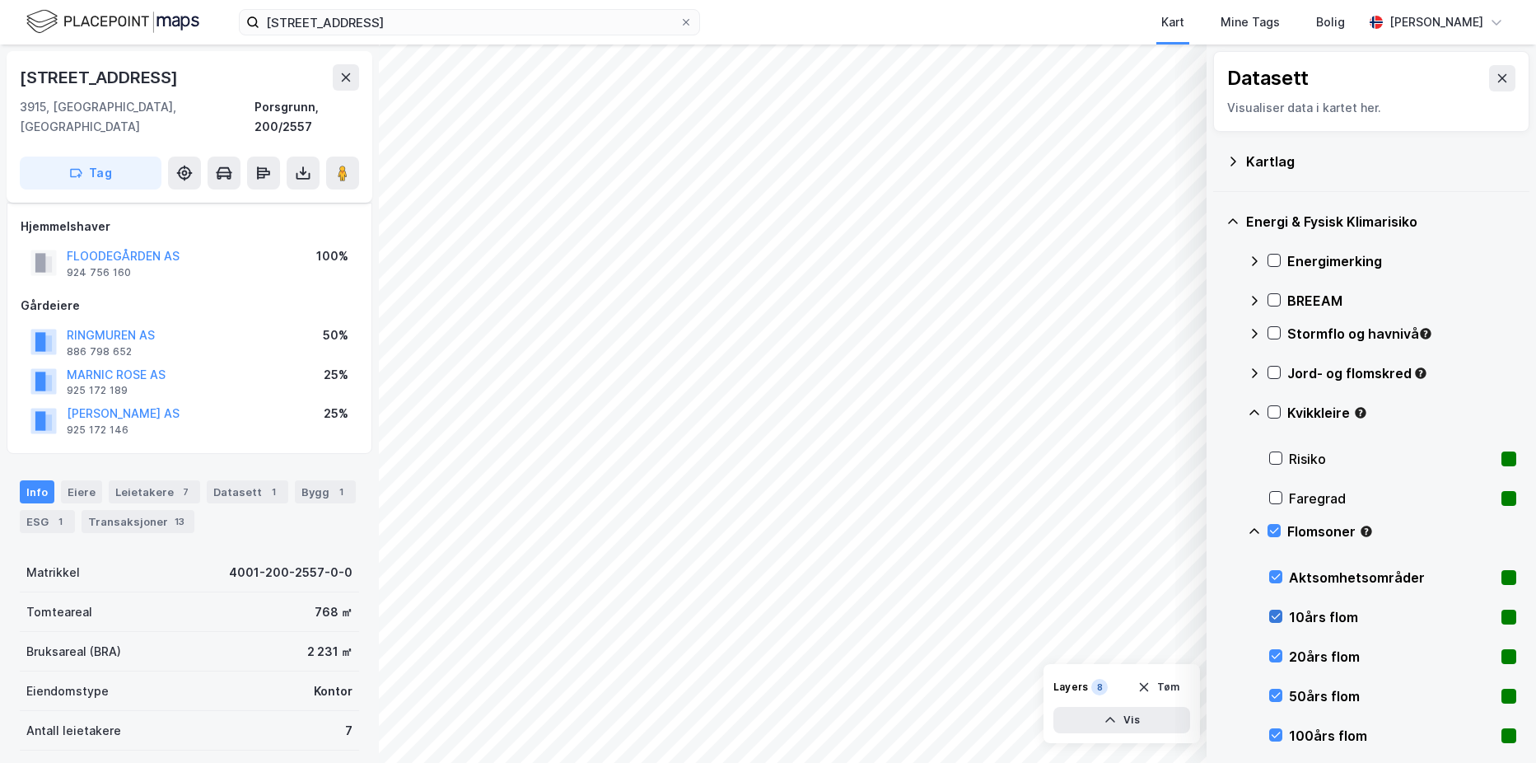
drag, startPoint x: 1274, startPoint y: 577, endPoint x: 1274, endPoint y: 623, distance: 45.3
click at [1274, 577] on icon at bounding box center [1276, 577] width 12 height 12
click at [1274, 654] on icon at bounding box center [1276, 656] width 12 height 12
click at [1274, 697] on icon at bounding box center [1276, 696] width 9 height 6
click at [1274, 732] on icon at bounding box center [1276, 735] width 12 height 12
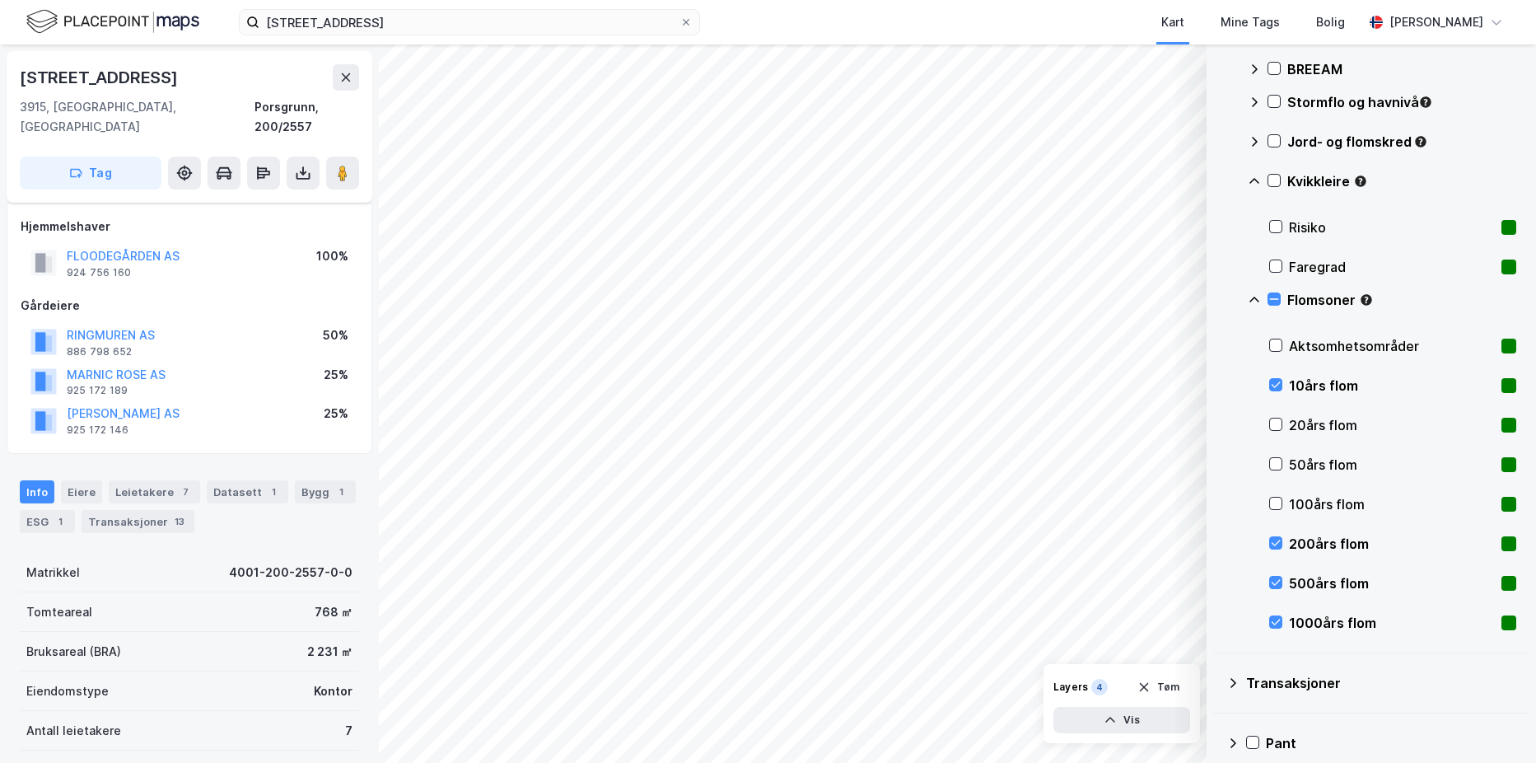
scroll to position [254, 0]
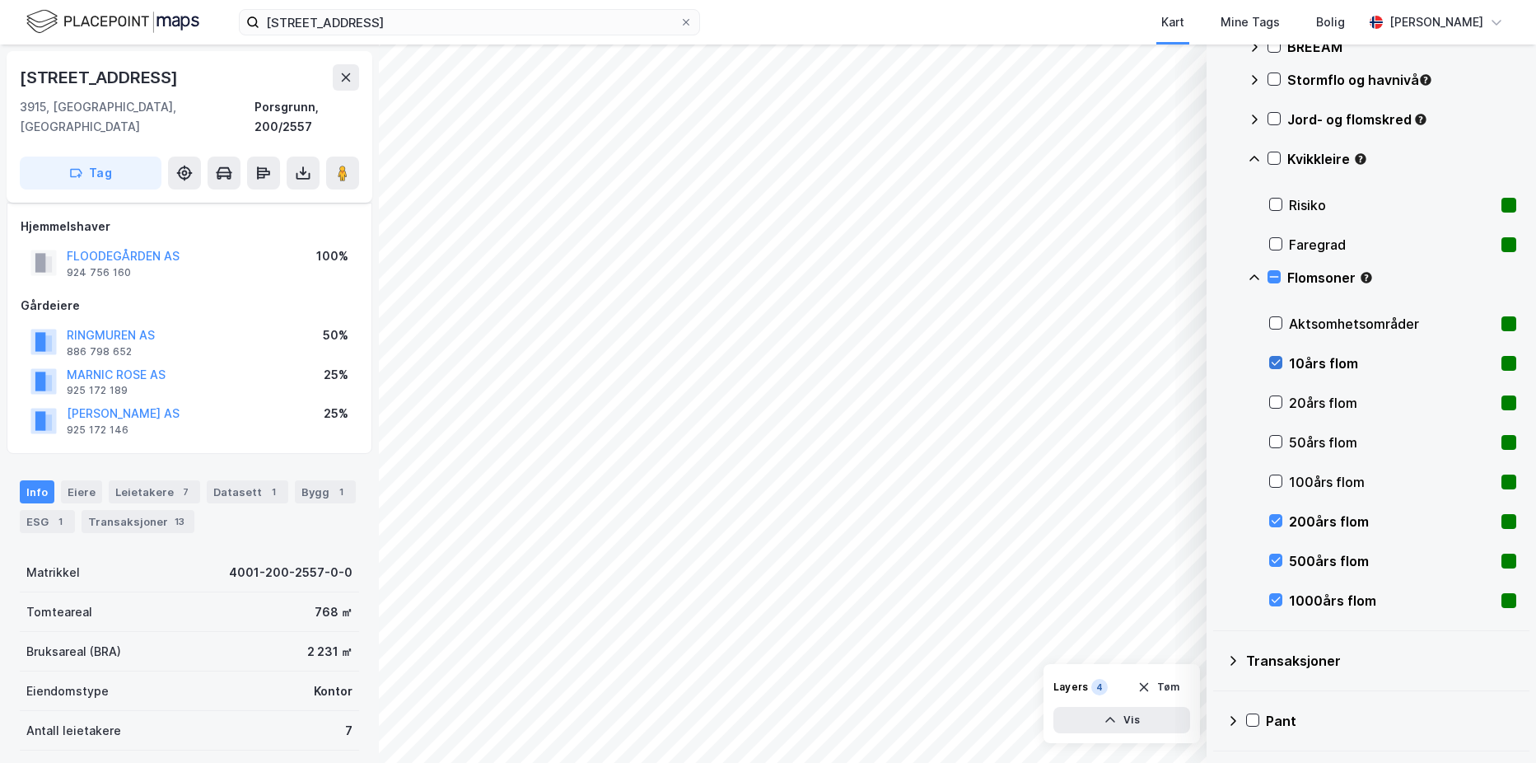
click at [1275, 367] on icon at bounding box center [1276, 363] width 12 height 12
click at [1272, 515] on icon at bounding box center [1276, 521] width 12 height 12
click at [1272, 561] on icon at bounding box center [1276, 561] width 9 height 6
click at [1277, 595] on icon at bounding box center [1276, 600] width 12 height 12
click at [1272, 407] on icon at bounding box center [1276, 402] width 12 height 12
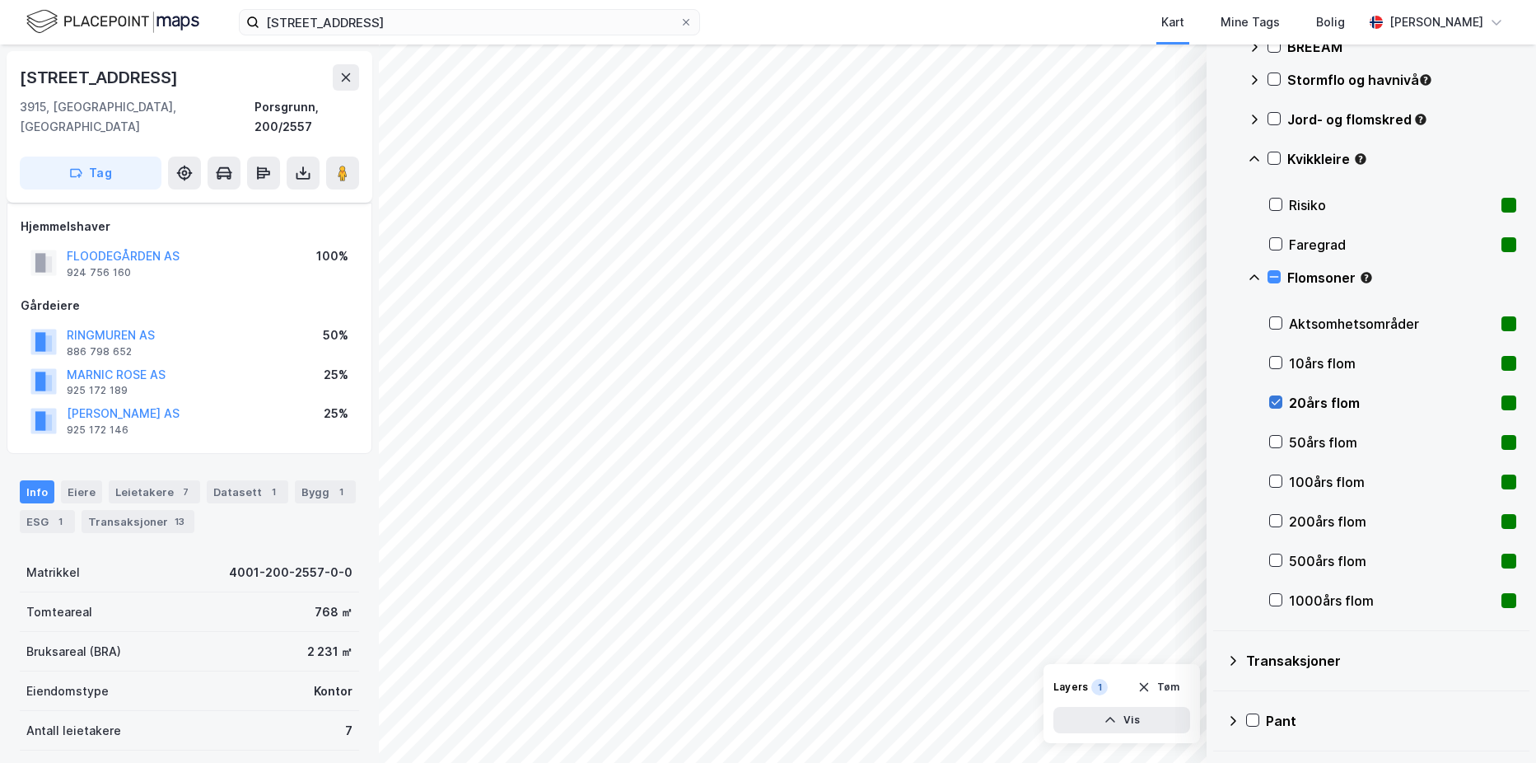
click at [1272, 407] on icon at bounding box center [1276, 402] width 12 height 12
click at [1272, 325] on icon at bounding box center [1276, 323] width 12 height 12
click at [1277, 483] on icon at bounding box center [1276, 481] width 12 height 12
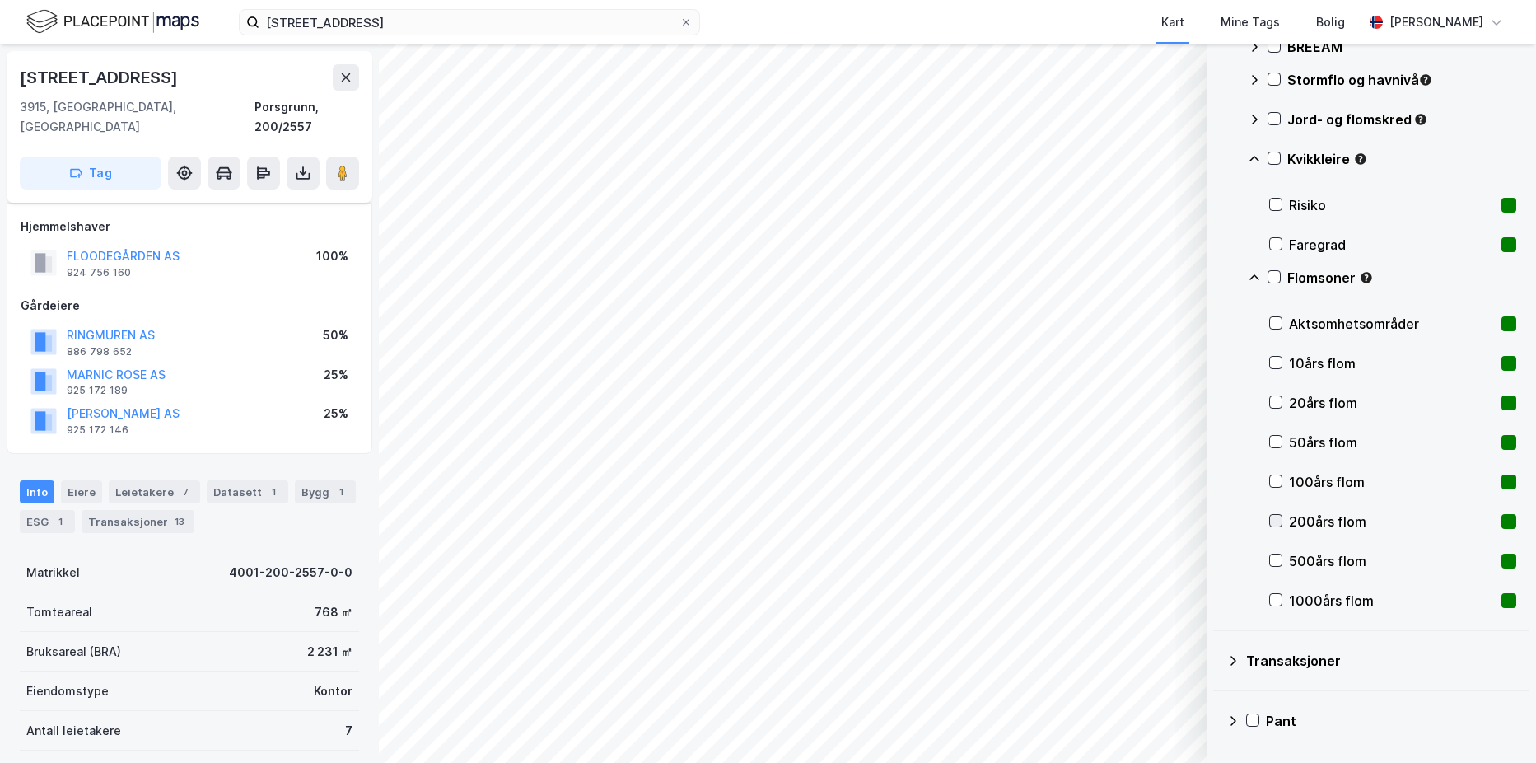
click at [1277, 521] on icon at bounding box center [1276, 521] width 9 height 6
click at [1274, 563] on icon at bounding box center [1276, 560] width 12 height 12
click at [1274, 598] on icon at bounding box center [1276, 600] width 12 height 12
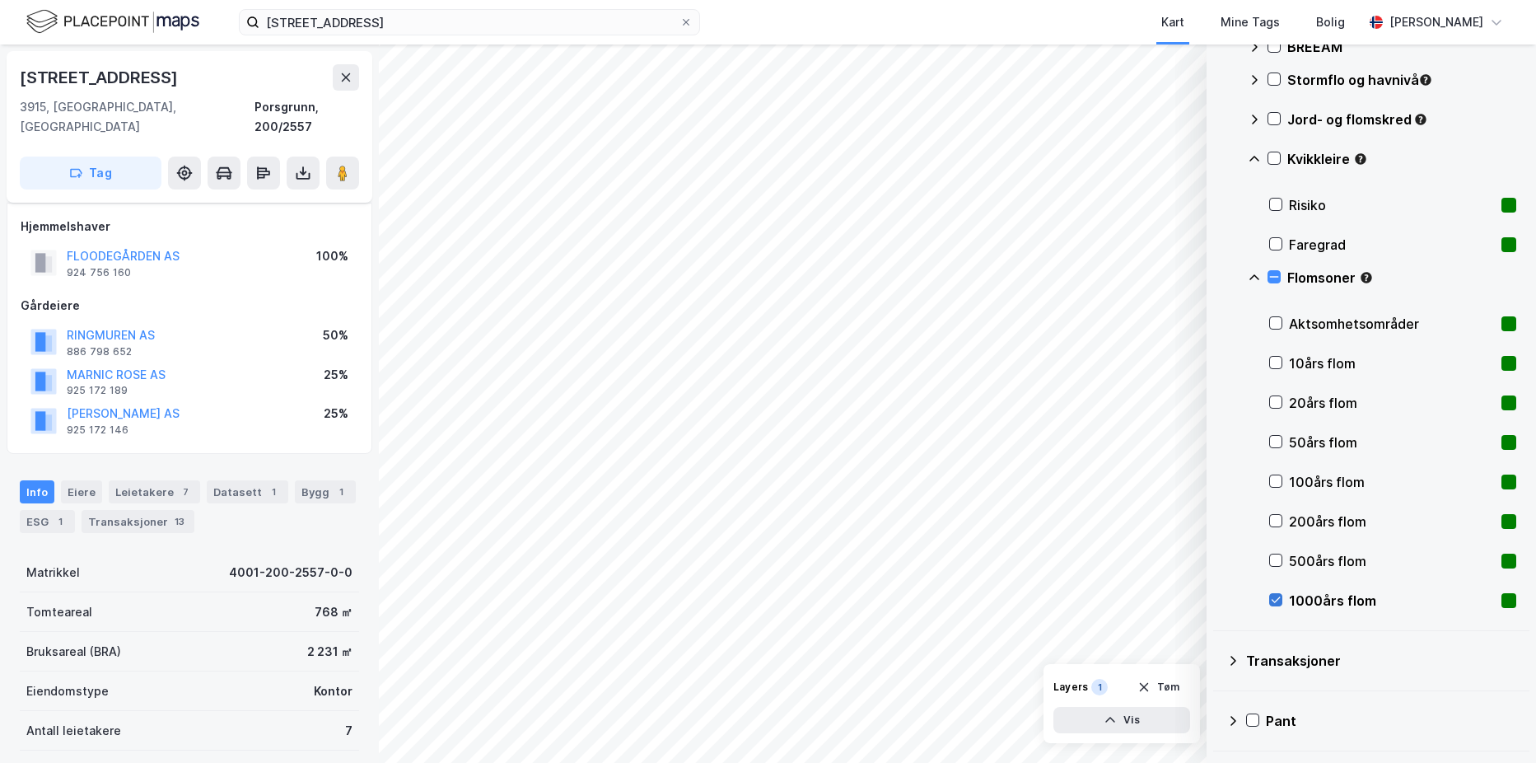
click at [1274, 598] on icon at bounding box center [1276, 600] width 12 height 12
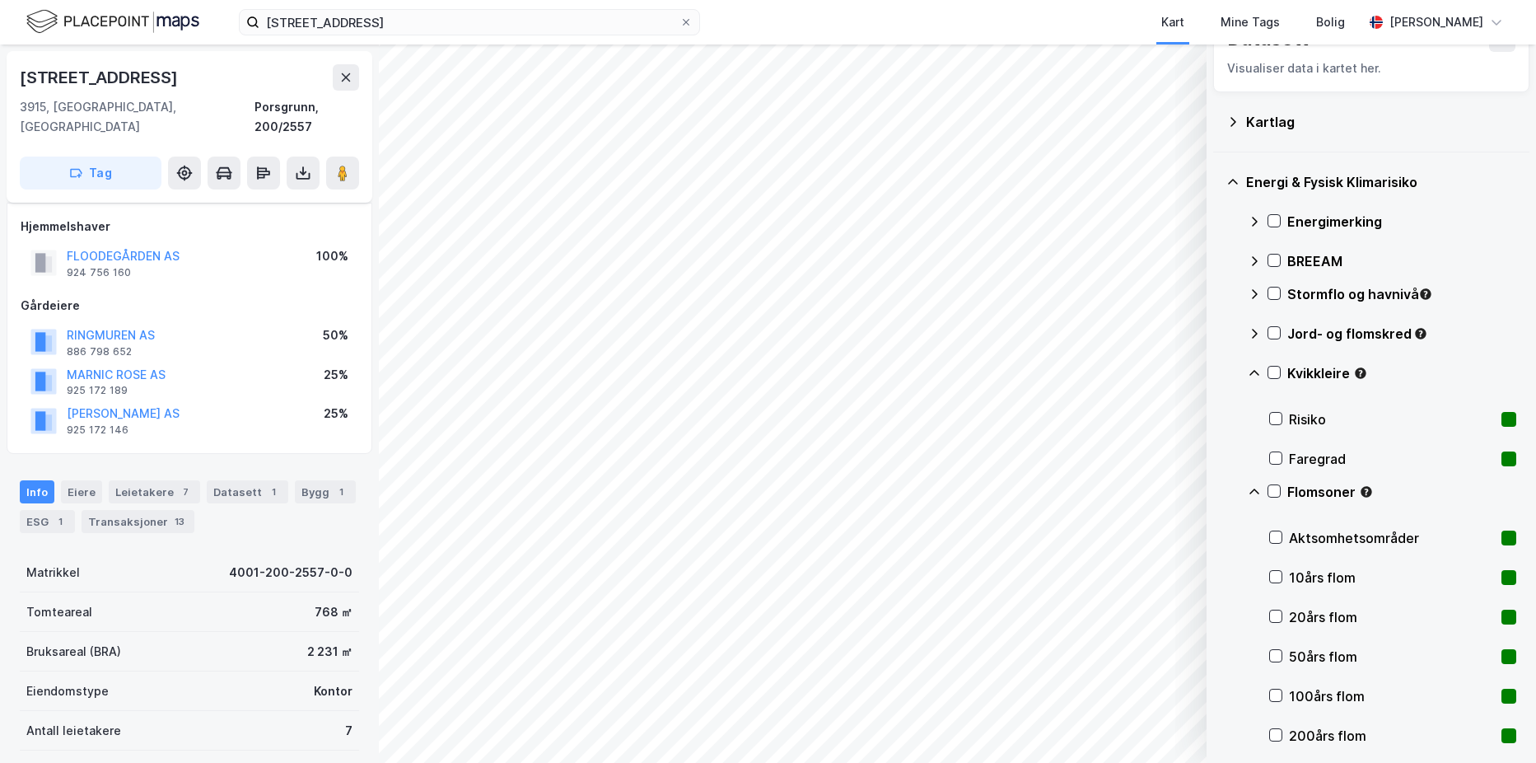
scroll to position [27, 0]
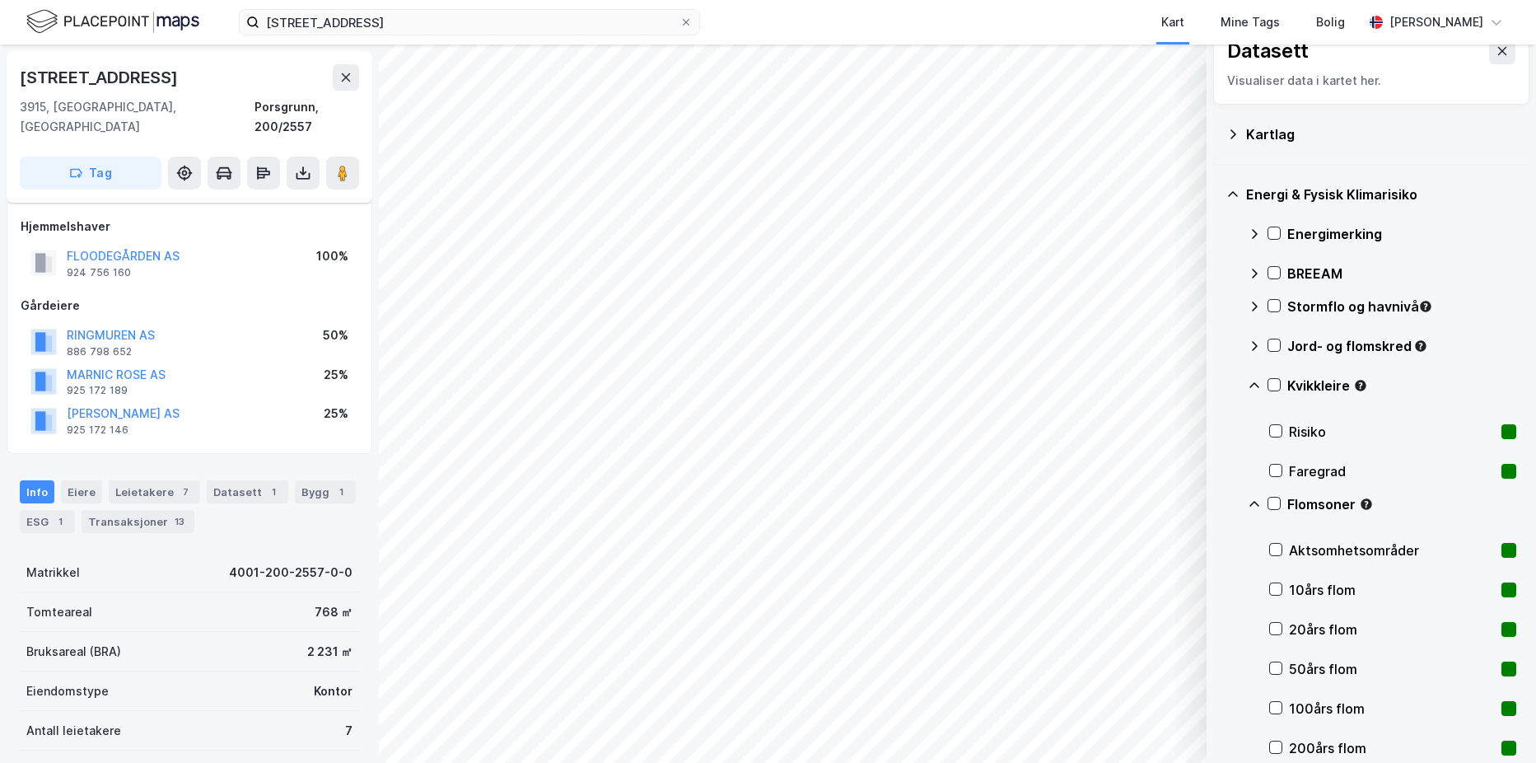
click at [1239, 191] on div "Energi & Fysisk Klimarisiko" at bounding box center [1371, 195] width 290 height 40
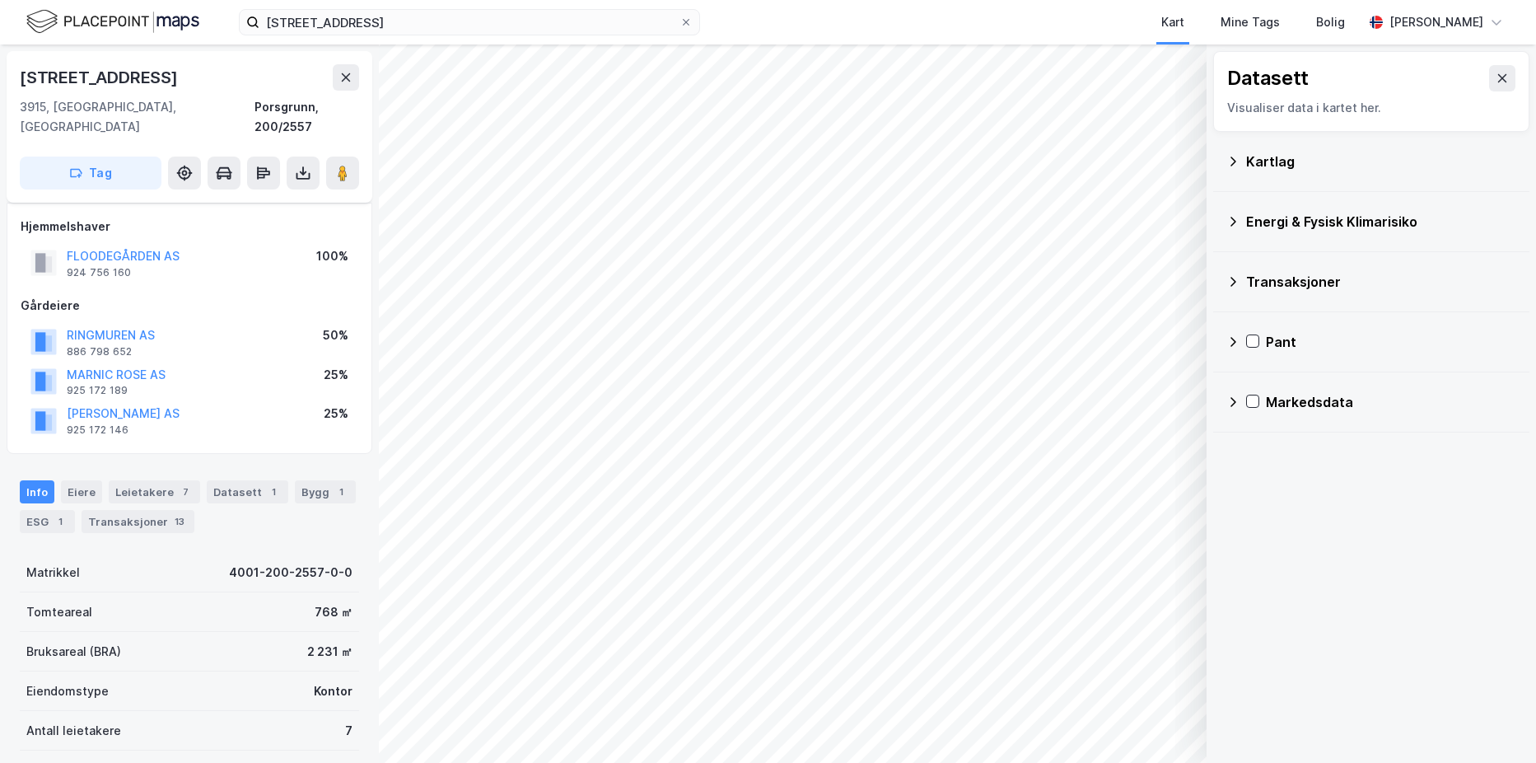
scroll to position [0, 0]
click at [1231, 164] on icon at bounding box center [1232, 161] width 13 height 13
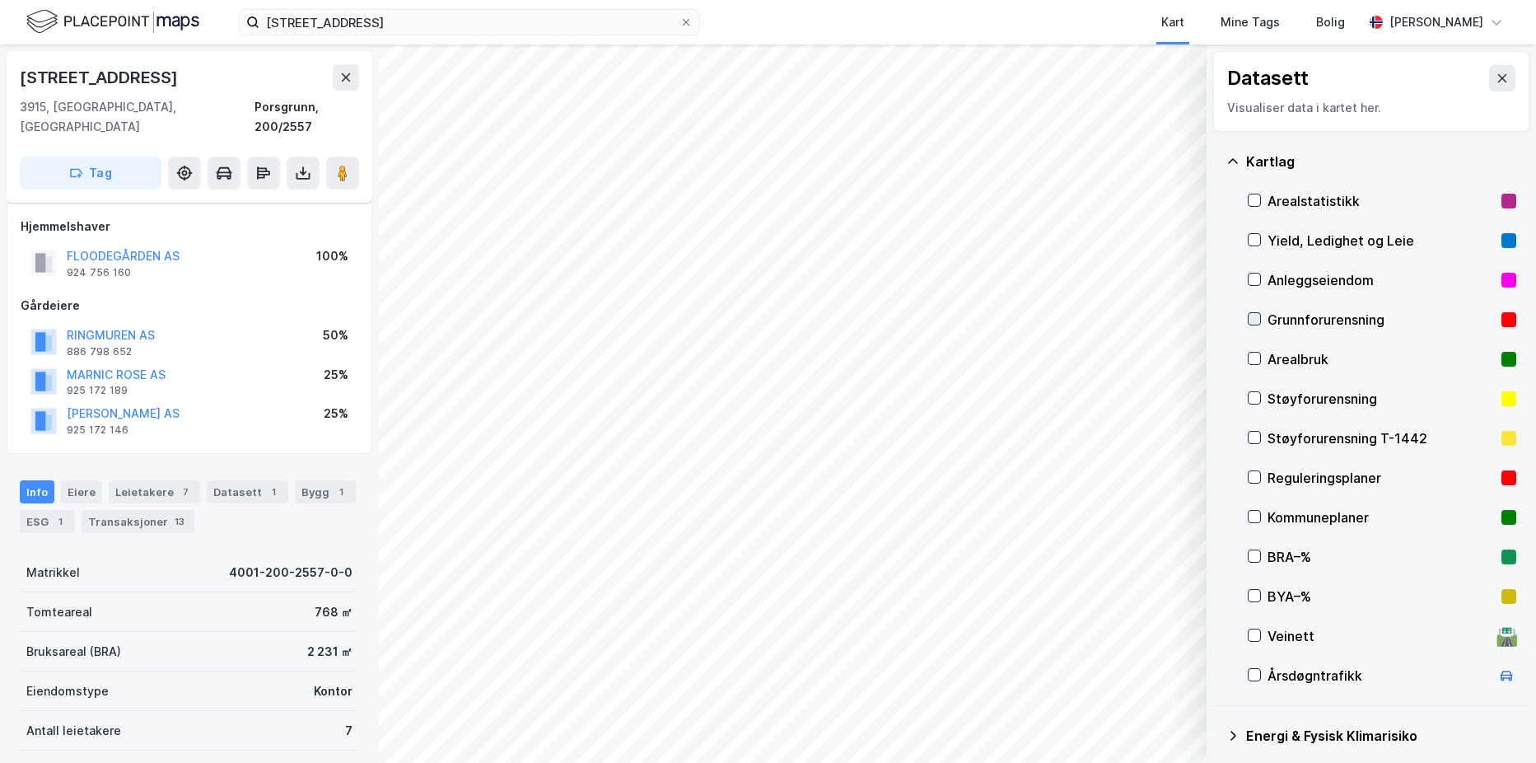
click at [1252, 320] on icon at bounding box center [1254, 319] width 9 height 6
click at [265, 483] on div "1" at bounding box center [273, 491] width 16 height 16
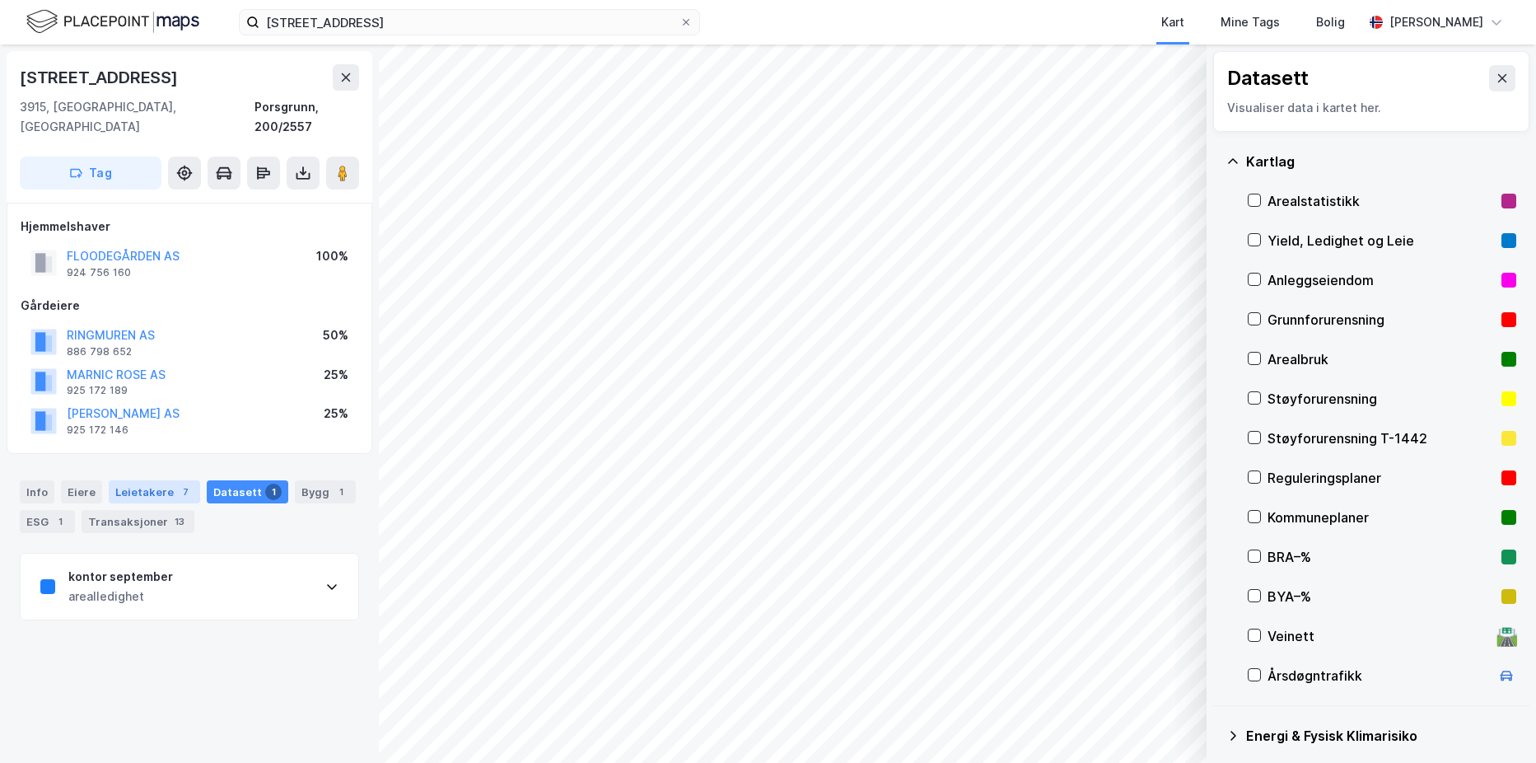
click at [137, 480] on div "Leietakere 7" at bounding box center [154, 491] width 91 height 23
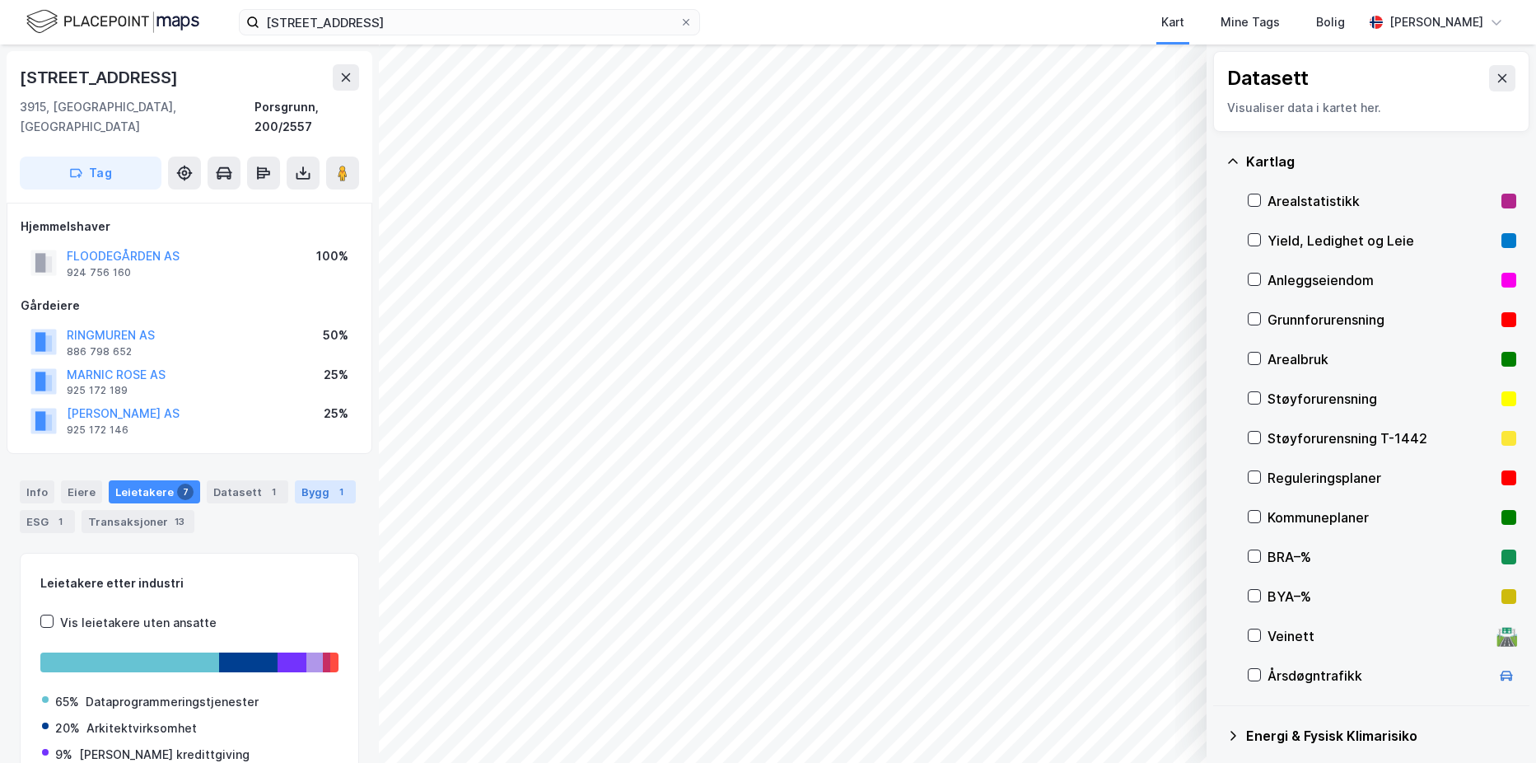
click at [315, 480] on div "Bygg 1" at bounding box center [325, 491] width 61 height 23
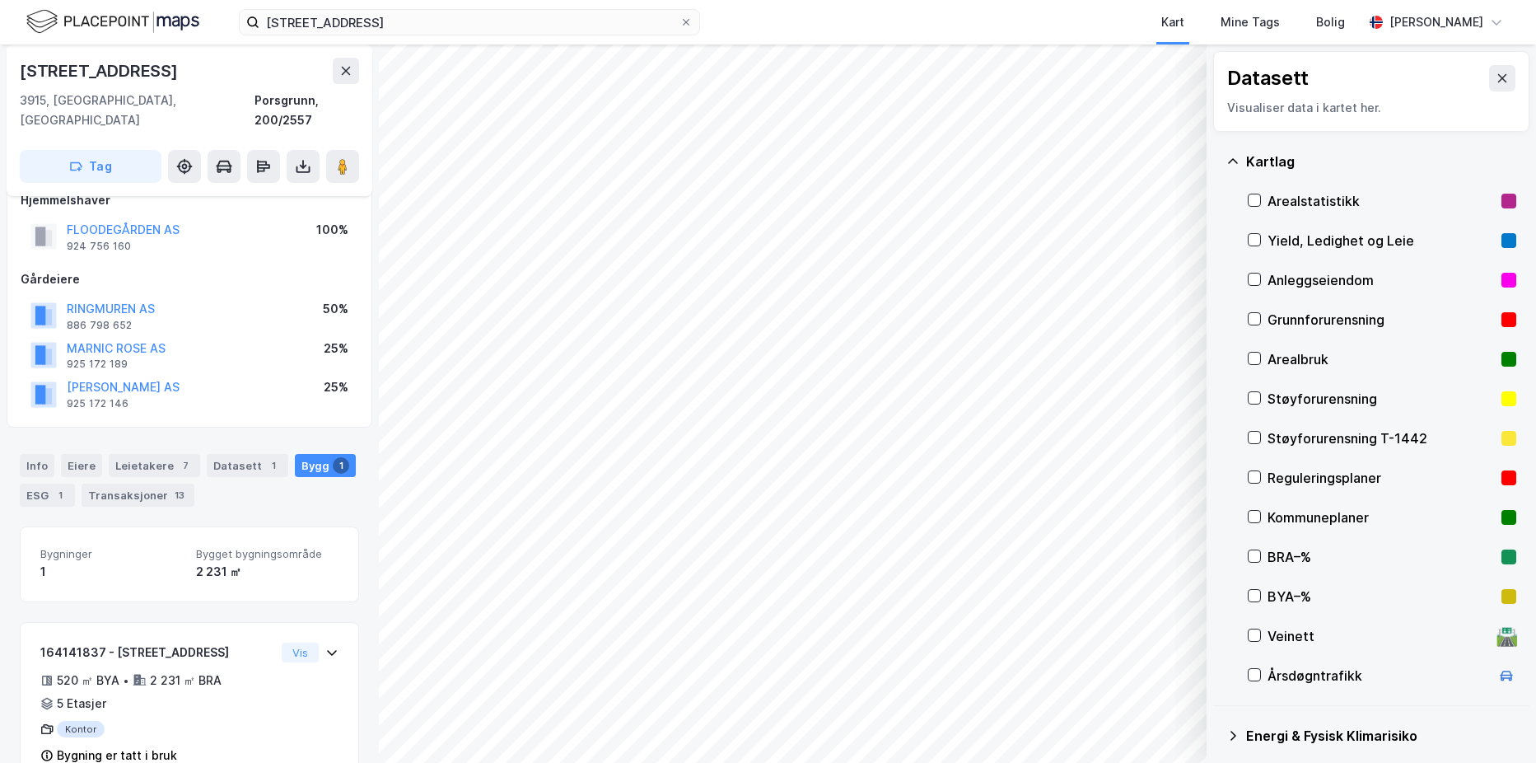
scroll to position [49, 0]
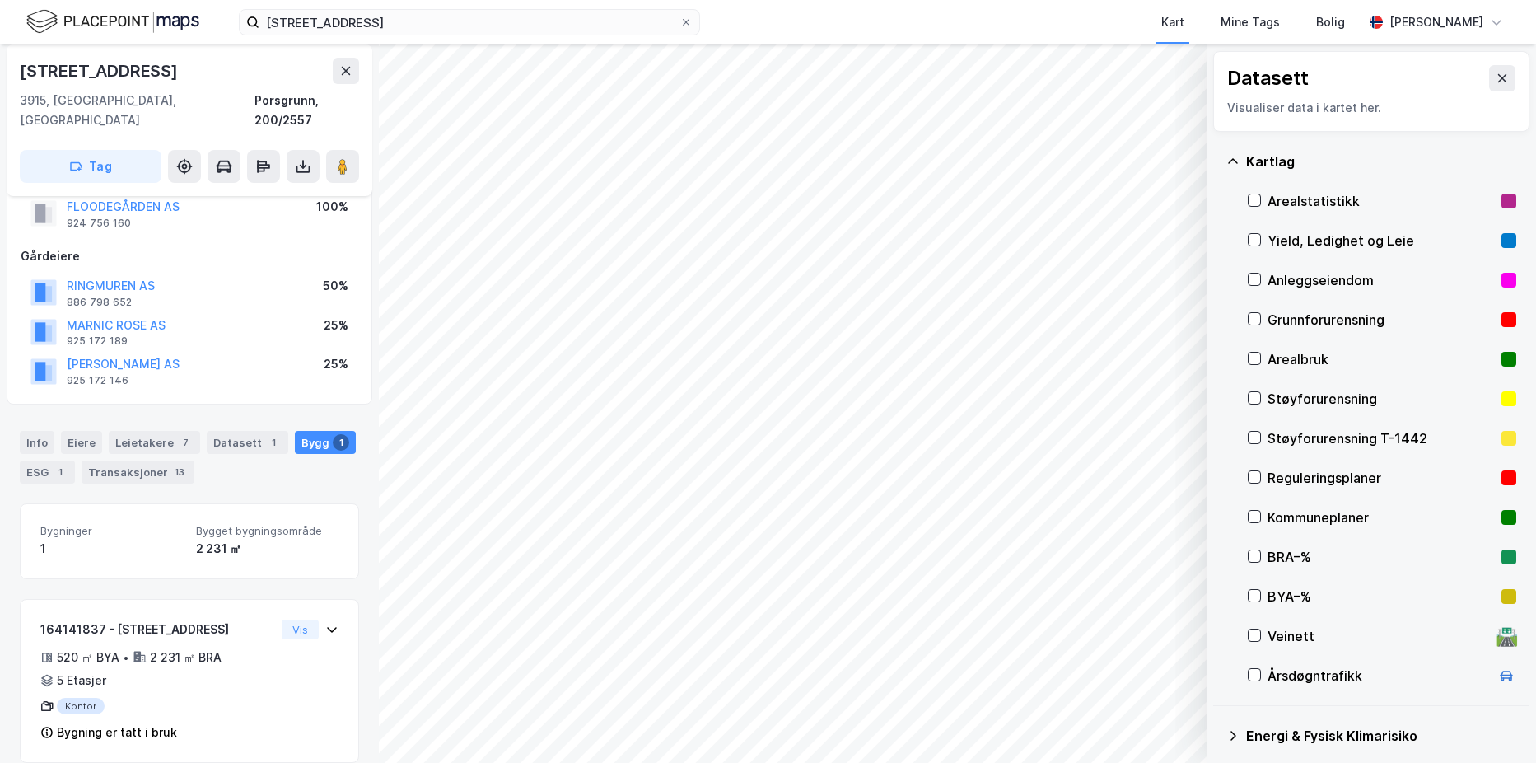
click at [1234, 161] on icon at bounding box center [1232, 161] width 13 height 13
